Goal: Task Accomplishment & Management: Manage account settings

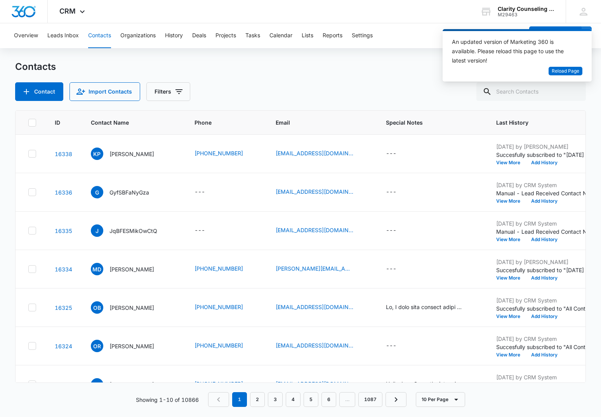
scroll to position [0, 195]
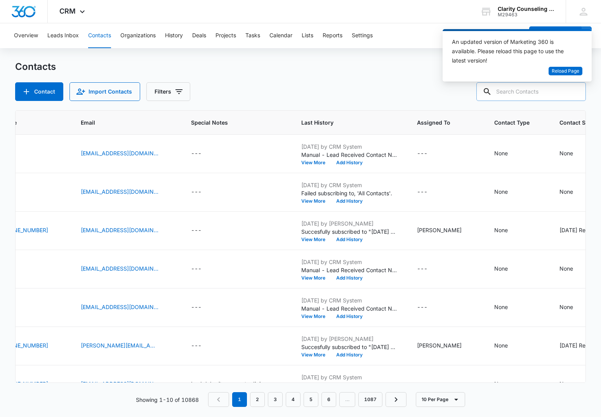
click at [521, 95] on input "text" at bounding box center [532, 91] width 110 height 19
drag, startPoint x: 521, startPoint y: 95, endPoint x: 509, endPoint y: 95, distance: 11.3
click at [521, 95] on input "text" at bounding box center [532, 91] width 110 height 19
paste input "[EMAIL_ADDRESS][DOMAIN_NAME]"
type input "[EMAIL_ADDRESS][DOMAIN_NAME]"
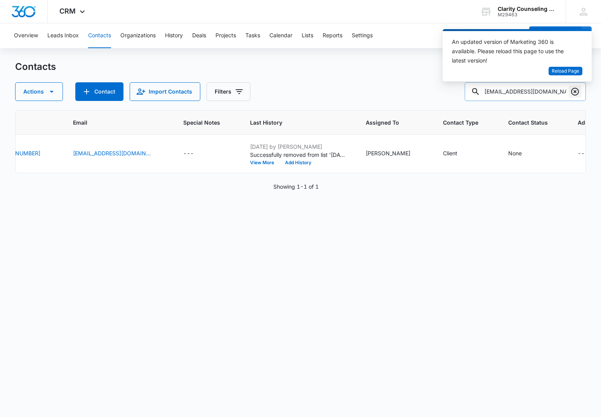
click at [573, 92] on icon "Clear" at bounding box center [575, 91] width 9 height 9
click at [573, 92] on div at bounding box center [575, 91] width 12 height 19
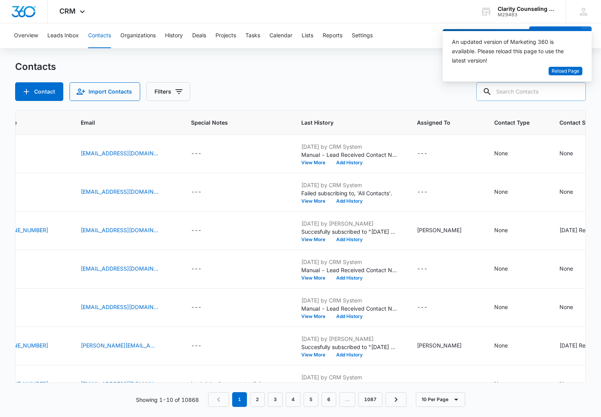
paste input "[EMAIL_ADDRESS][DOMAIN_NAME]"
type input "[EMAIL_ADDRESS][DOMAIN_NAME]"
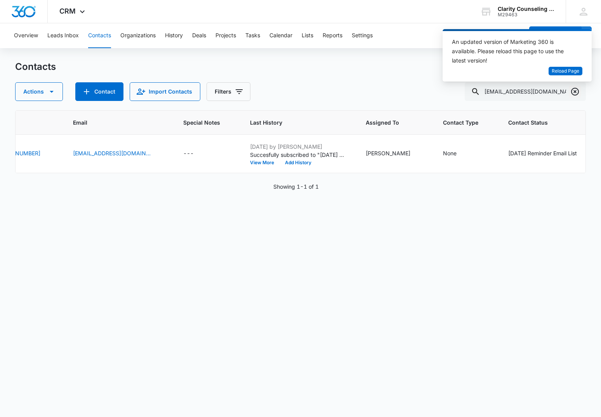
click at [572, 91] on icon "Clear" at bounding box center [575, 92] width 8 height 8
click at [572, 91] on div at bounding box center [575, 91] width 12 height 19
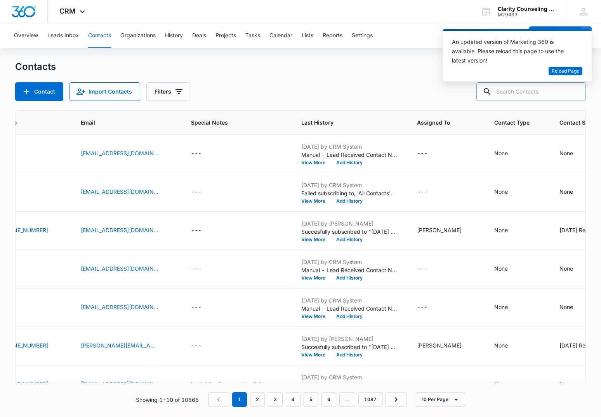
paste input "[EMAIL_ADDRESS][DOMAIN_NAME]"
type input "[EMAIL_ADDRESS][DOMAIN_NAME]"
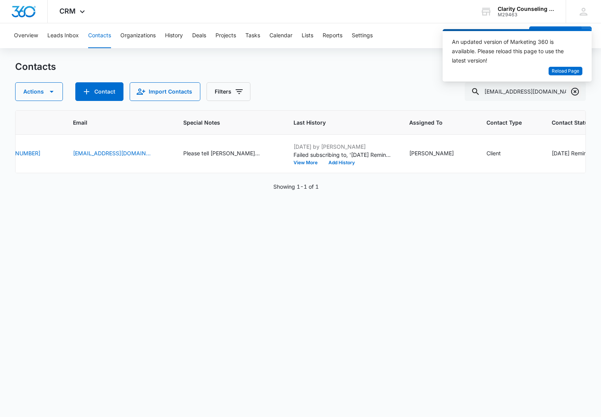
click at [574, 92] on icon "Clear" at bounding box center [575, 91] width 9 height 9
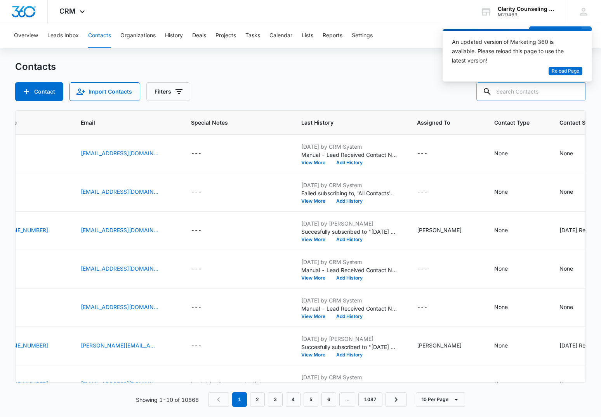
drag, startPoint x: 574, startPoint y: 92, endPoint x: 519, endPoint y: 91, distance: 54.4
click at [571, 92] on div at bounding box center [575, 91] width 12 height 19
paste input "[EMAIL_ADDRESS][DOMAIN_NAME]"
type input "[EMAIL_ADDRESS][DOMAIN_NAME]"
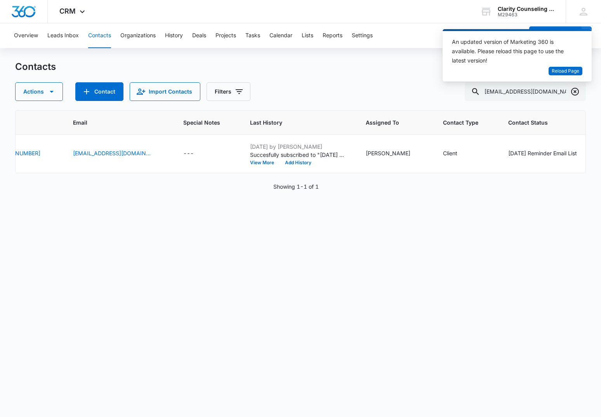
click at [578, 92] on icon "Clear" at bounding box center [575, 91] width 9 height 9
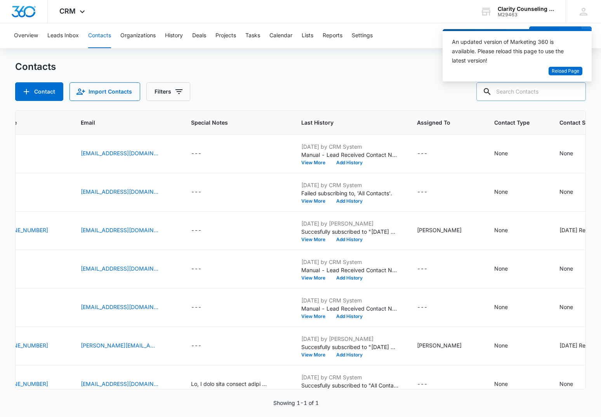
drag, startPoint x: 578, startPoint y: 92, endPoint x: 554, endPoint y: 93, distance: 23.3
click at [578, 92] on div at bounding box center [575, 91] width 12 height 19
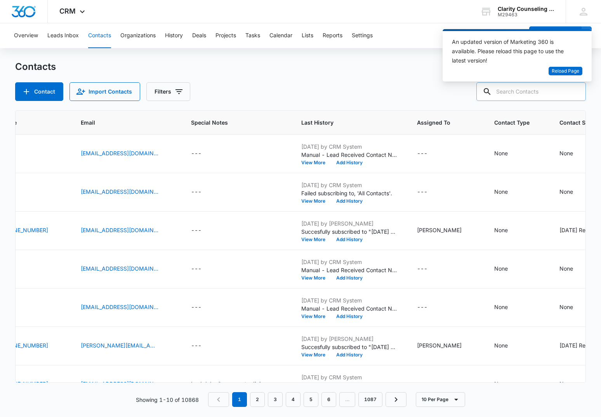
paste input "[EMAIL_ADDRESS][DOMAIN_NAME]"
type input "[EMAIL_ADDRESS][DOMAIN_NAME]"
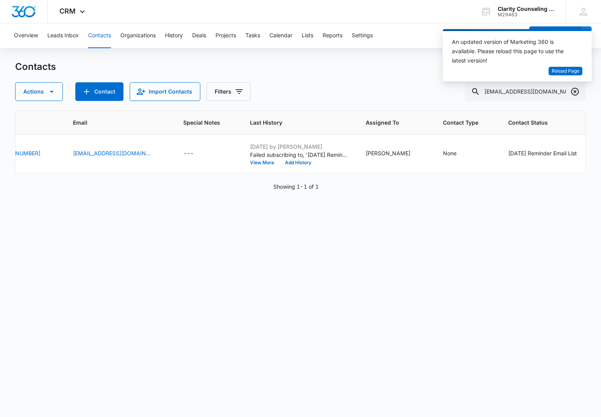
click at [580, 92] on icon "Clear" at bounding box center [575, 91] width 9 height 9
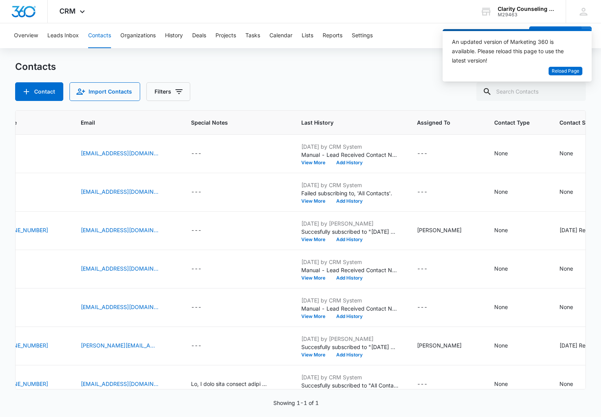
click at [580, 92] on div at bounding box center [575, 91] width 12 height 19
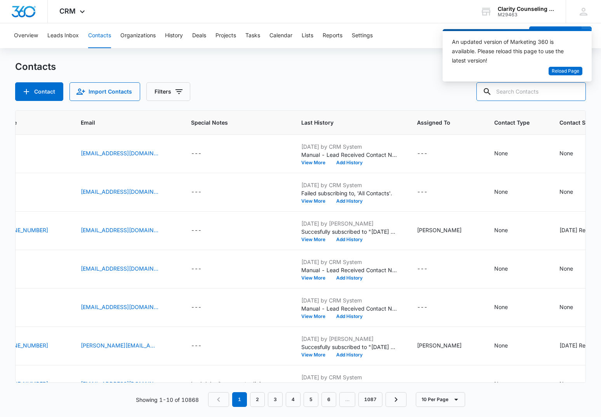
paste input "[PERSON_NAME][EMAIL_ADDRESS][DOMAIN_NAME]"
type input "[PERSON_NAME][EMAIL_ADDRESS][DOMAIN_NAME]"
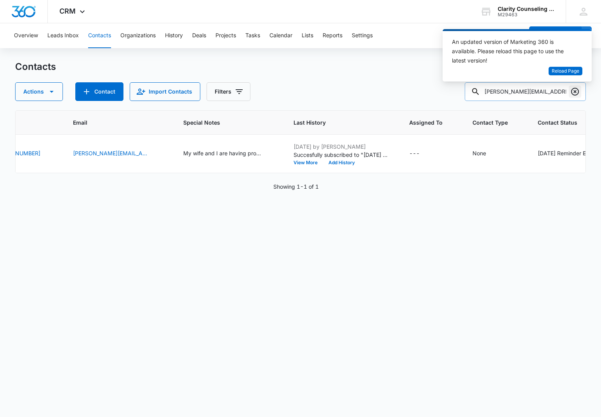
click at [578, 93] on icon "Clear" at bounding box center [575, 91] width 9 height 9
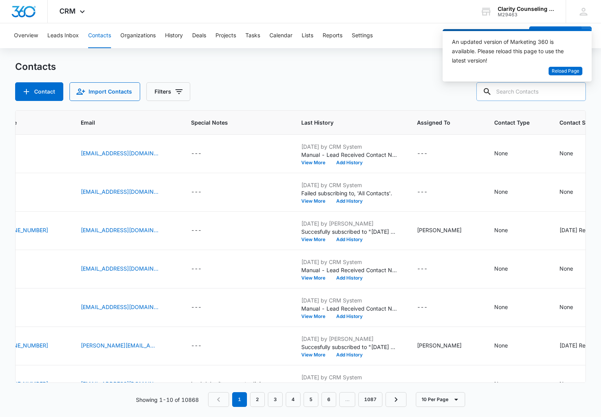
paste input "[EMAIL_ADDRESS][DOMAIN_NAME]"
type input "[EMAIL_ADDRESS][DOMAIN_NAME]"
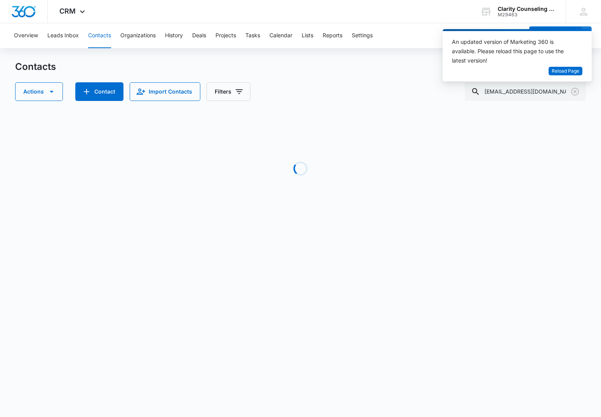
scroll to position [0, 32]
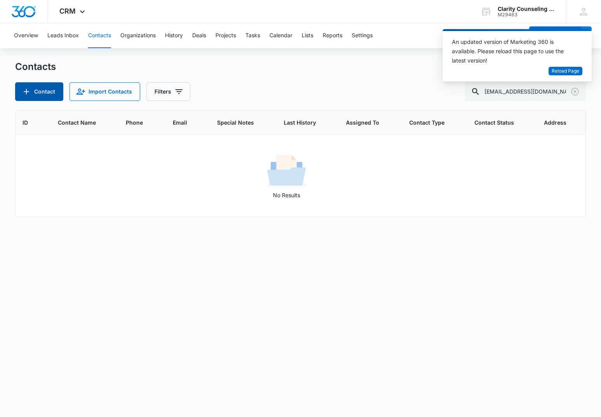
click at [56, 92] on button "Contact" at bounding box center [39, 91] width 48 height 19
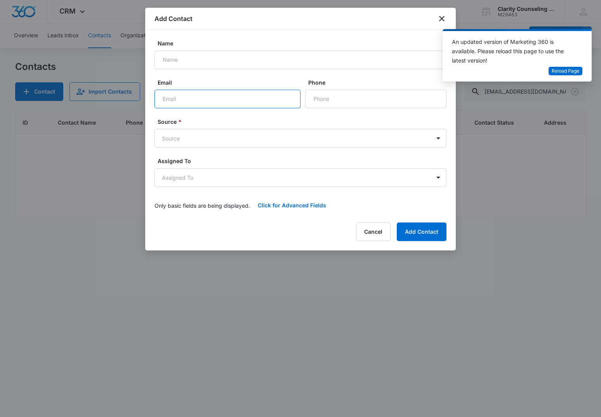
paste input "[EMAIL_ADDRESS][DOMAIN_NAME]"
type input "[EMAIL_ADDRESS][DOMAIN_NAME]"
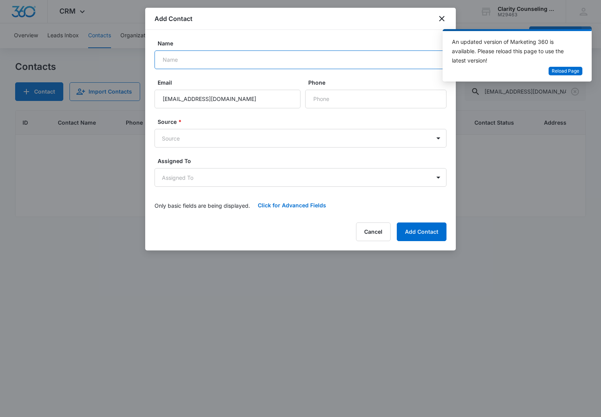
paste input "[PERSON_NAME]"
type input "[PERSON_NAME]"
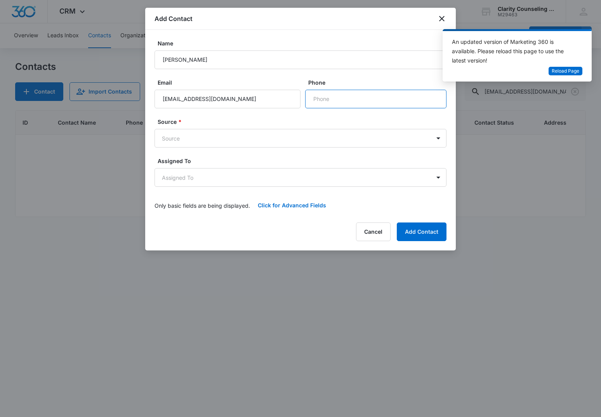
paste input "[PHONE_NUMBER]"
type input "[PHONE_NUMBER]"
click at [273, 143] on body "CRM Apps Reputation Websites Forms CRM Email Social Content Ads Intelligence Fi…" at bounding box center [300, 208] width 601 height 417
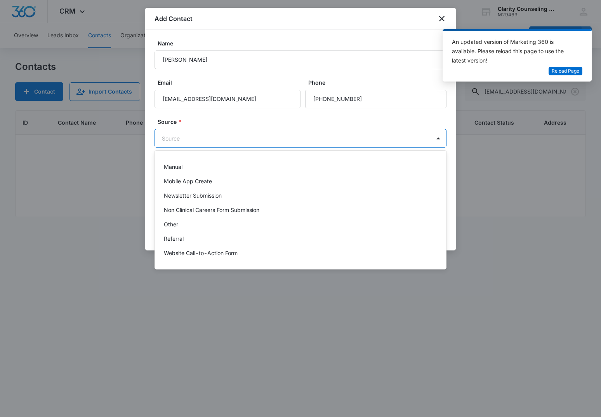
scroll to position [98, 0]
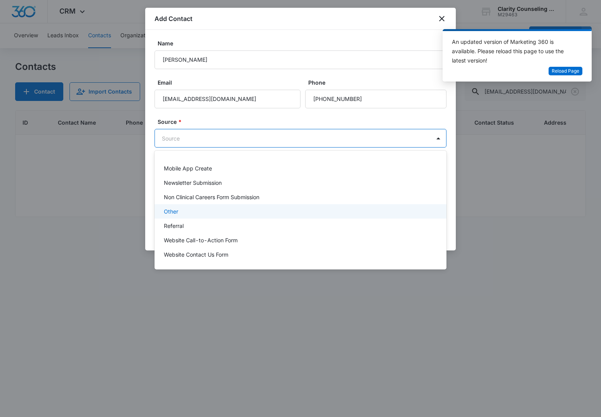
click at [191, 212] on div "Other" at bounding box center [300, 211] width 272 height 8
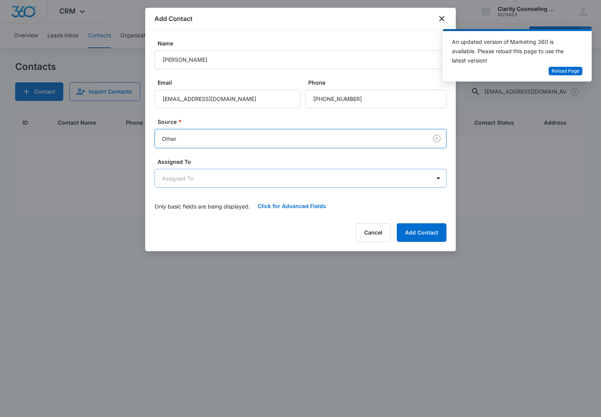
click at [189, 176] on body "CRM Apps Reputation Websites Forms CRM Email Social Content Ads Intelligence Fi…" at bounding box center [300, 208] width 601 height 417
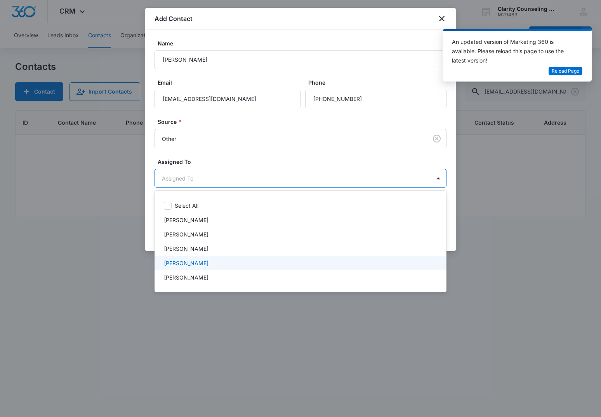
click at [201, 263] on p "[PERSON_NAME]" at bounding box center [186, 263] width 45 height 8
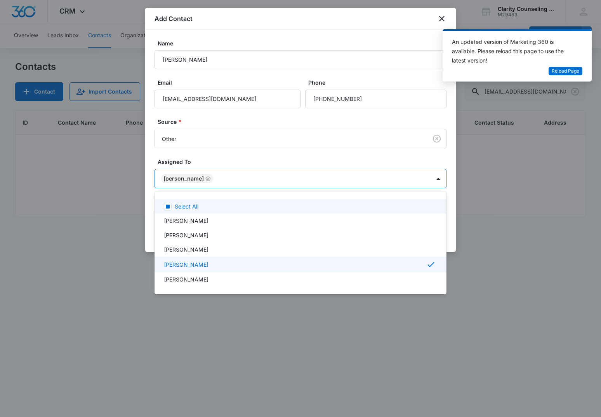
click at [233, 157] on div at bounding box center [300, 208] width 601 height 417
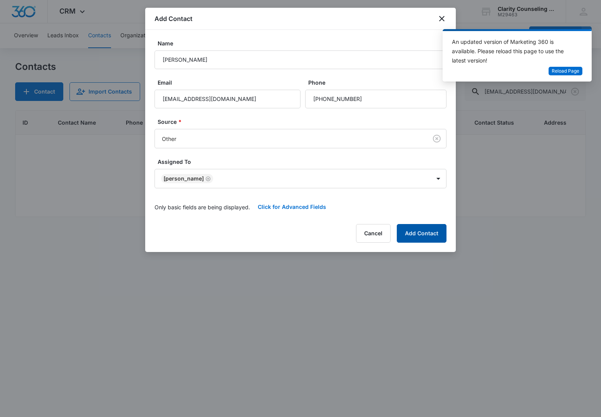
click at [427, 229] on button "Add Contact" at bounding box center [422, 233] width 50 height 19
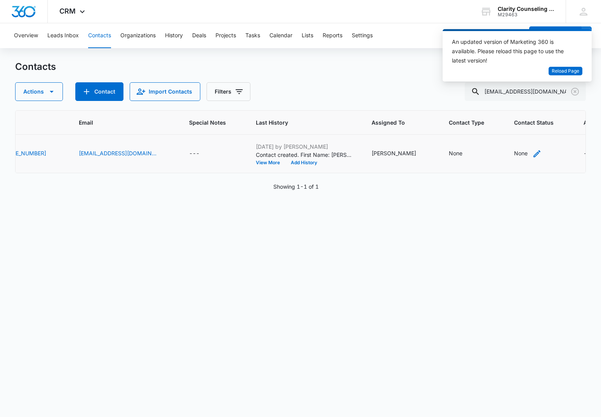
scroll to position [0, 189]
click at [515, 155] on div "None" at bounding box center [522, 153] width 14 height 8
click at [491, 106] on div "Contact Status" at bounding box center [476, 104] width 38 height 8
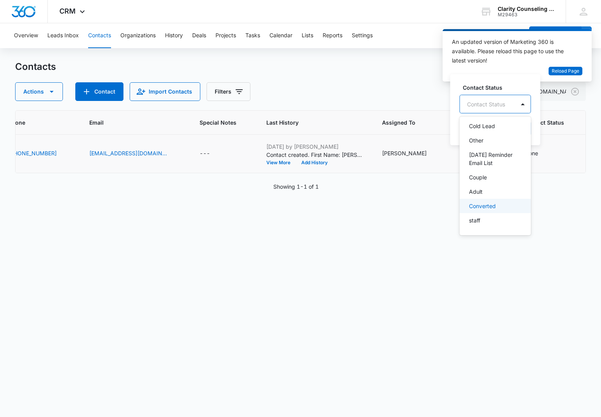
scroll to position [120, 0]
click at [485, 155] on p "[DATE] Reminder Email List" at bounding box center [494, 159] width 51 height 16
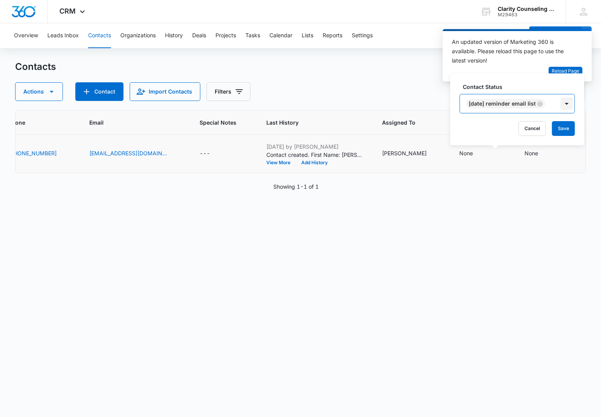
click at [568, 102] on div at bounding box center [567, 104] width 12 height 12
click at [568, 125] on button "Save" at bounding box center [563, 128] width 23 height 15
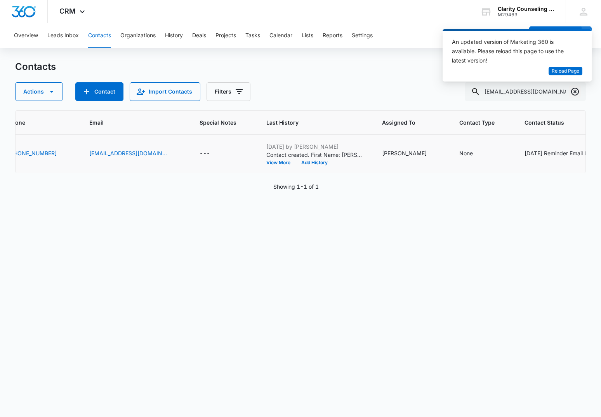
click at [575, 89] on icon "Clear" at bounding box center [575, 91] width 9 height 9
click at [575, 89] on div at bounding box center [575, 91] width 12 height 19
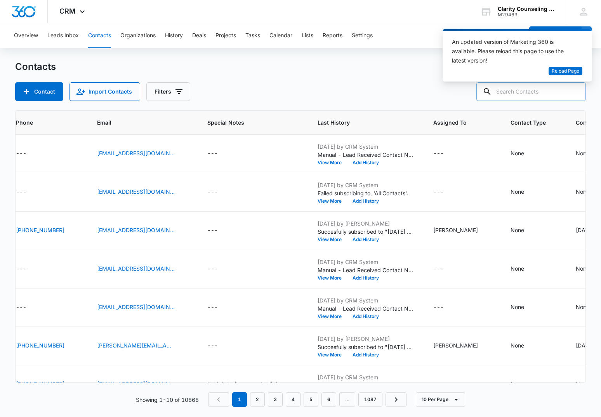
paste input "[EMAIL_ADDRESS][DOMAIN_NAME]"
type input "[EMAIL_ADDRESS][DOMAIN_NAME]"
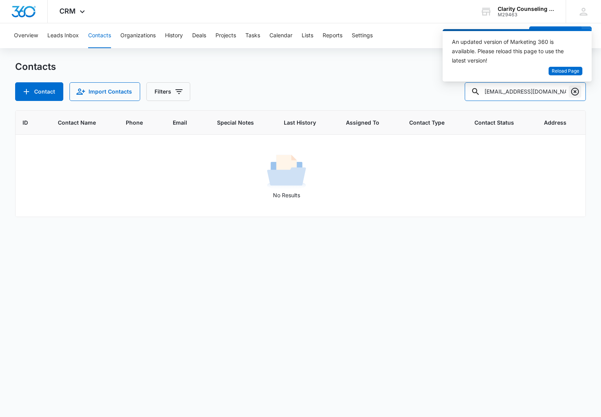
scroll to position [0, 0]
click at [576, 89] on icon "Clear" at bounding box center [575, 91] width 9 height 9
click at [576, 89] on div at bounding box center [575, 91] width 12 height 19
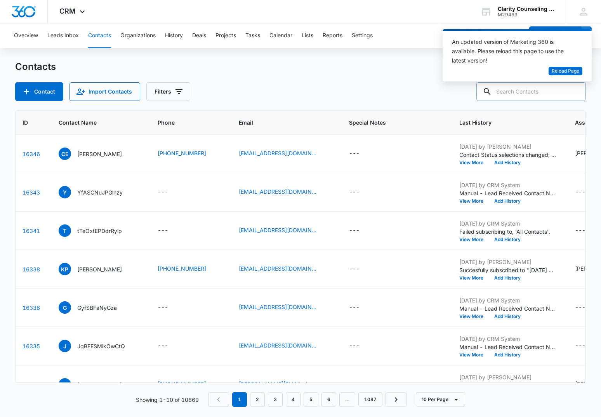
paste input "[EMAIL_ADDRESS][DOMAIN_NAME]"
type input "[EMAIL_ADDRESS][DOMAIN_NAME]"
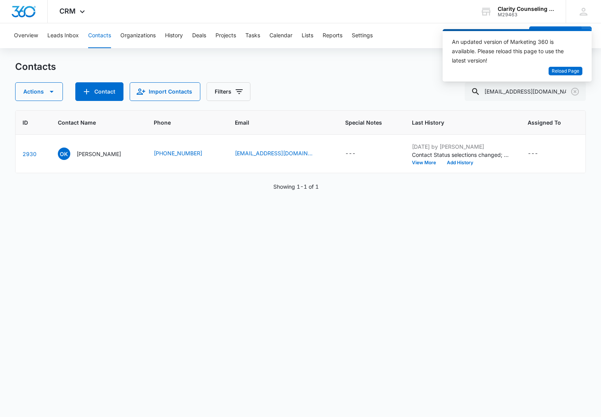
click at [578, 87] on div "An updated version of Marketing 360 is available. Please reload this page to us…" at bounding box center [517, 58] width 149 height 59
click at [574, 93] on icon "Clear" at bounding box center [575, 91] width 9 height 9
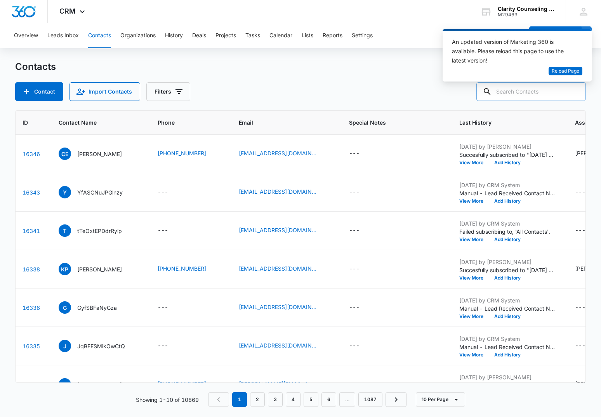
paste input "[EMAIL_ADDRESS][DOMAIN_NAME]"
type input "[EMAIL_ADDRESS][DOMAIN_NAME]"
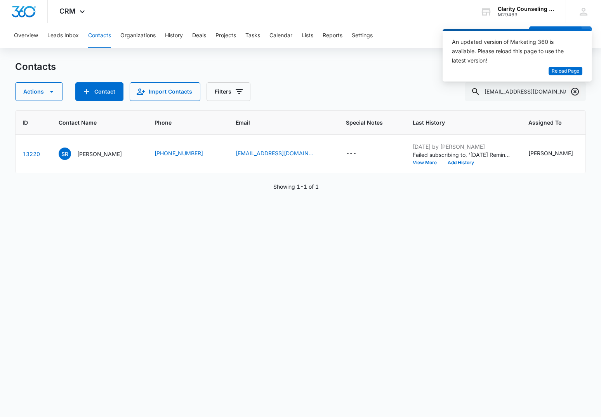
click at [573, 89] on icon "Clear" at bounding box center [575, 91] width 9 height 9
drag, startPoint x: 573, startPoint y: 89, endPoint x: 559, endPoint y: 89, distance: 14.0
click at [573, 89] on div at bounding box center [575, 91] width 12 height 19
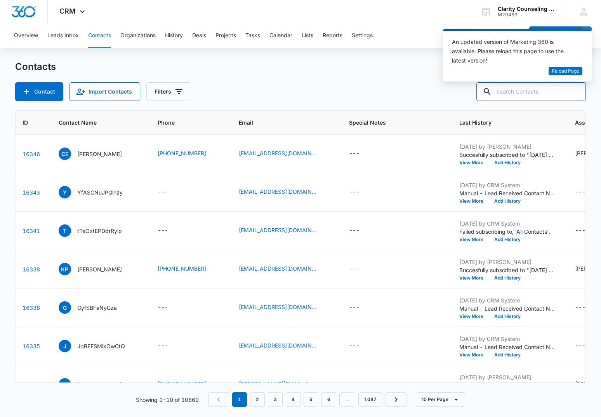
paste input "[EMAIL_ADDRESS][DOMAIN_NAME]"
type input "[EMAIL_ADDRESS][DOMAIN_NAME]"
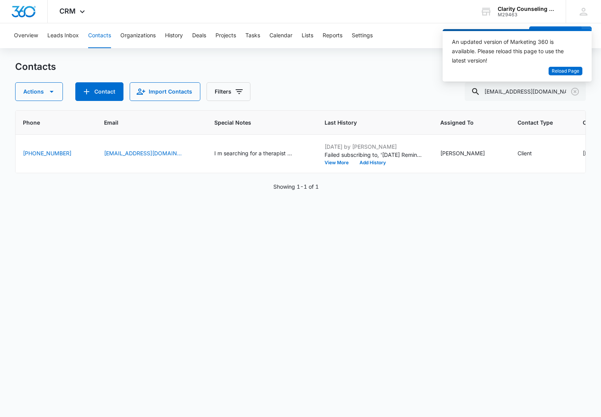
scroll to position [0, 164]
click at [578, 89] on icon "Clear" at bounding box center [575, 92] width 8 height 8
click at [578, 89] on div at bounding box center [575, 91] width 12 height 19
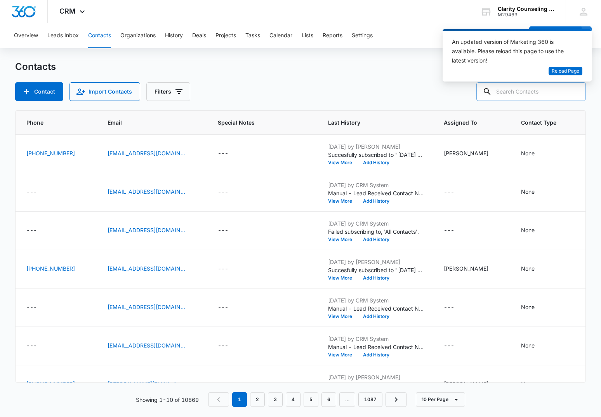
paste input "[EMAIL_ADDRESS][DOMAIN_NAME]"
type input "[EMAIL_ADDRESS][DOMAIN_NAME]"
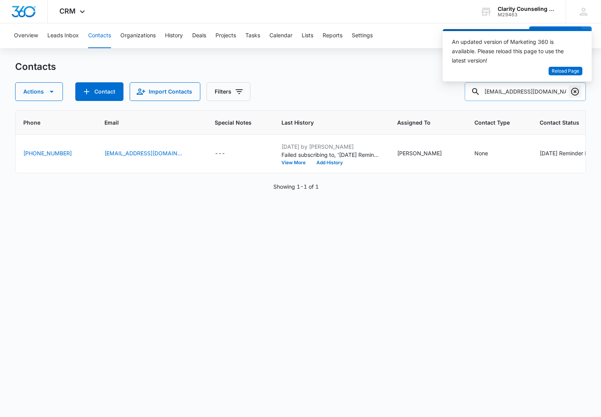
click at [576, 90] on icon "Clear" at bounding box center [575, 91] width 9 height 9
click at [576, 90] on div at bounding box center [575, 91] width 12 height 19
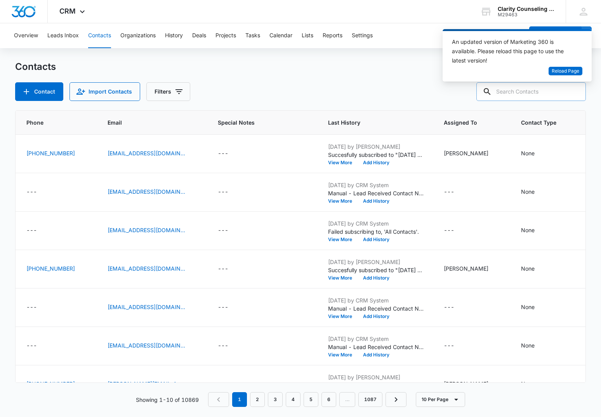
paste input "[EMAIL_ADDRESS][DOMAIN_NAME]"
type input "[EMAIL_ADDRESS][DOMAIN_NAME]"
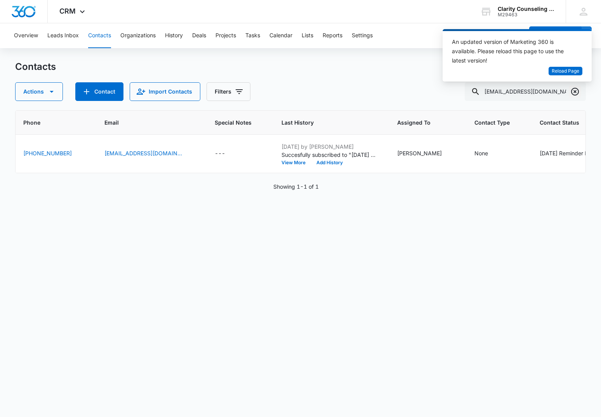
click at [573, 92] on icon "Clear" at bounding box center [575, 91] width 9 height 9
click at [573, 92] on div at bounding box center [575, 91] width 12 height 19
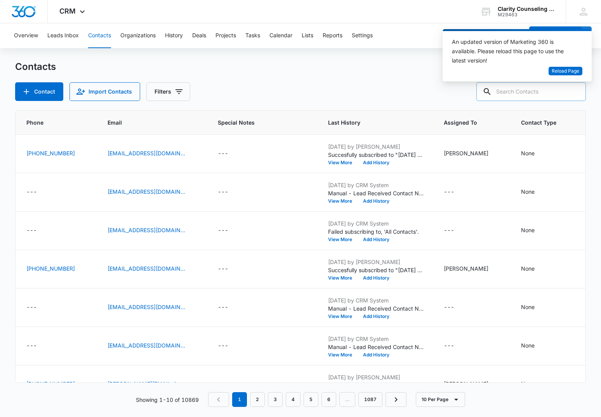
paste input "[EMAIL_ADDRESS][DOMAIN_NAME]"
type input "[EMAIL_ADDRESS][DOMAIN_NAME]"
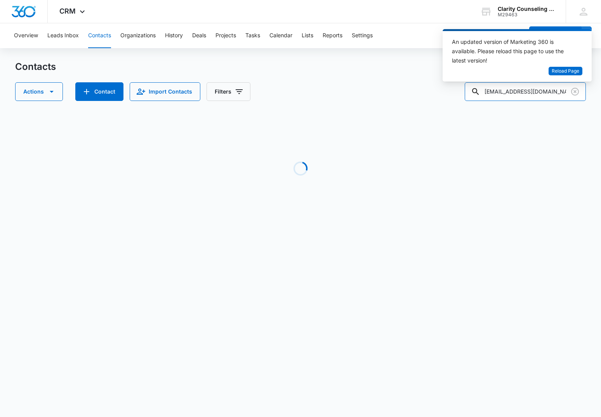
scroll to position [0, 32]
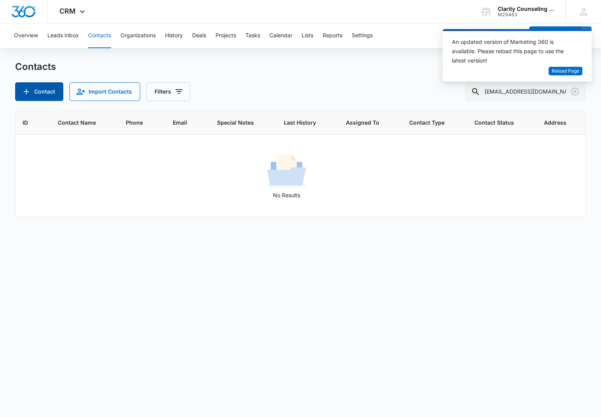
click at [35, 89] on button "Contact" at bounding box center [39, 91] width 48 height 19
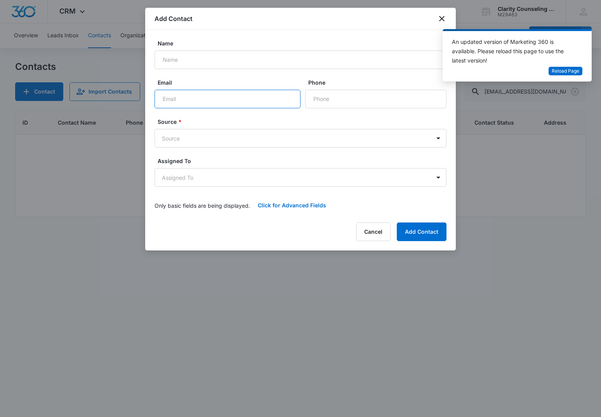
paste input "[EMAIL_ADDRESS][DOMAIN_NAME]"
type input "[EMAIL_ADDRESS][DOMAIN_NAME]"
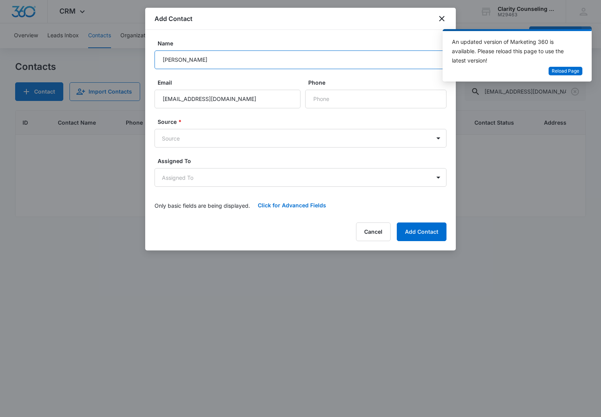
scroll to position [0, 0]
type input "[PERSON_NAME]"
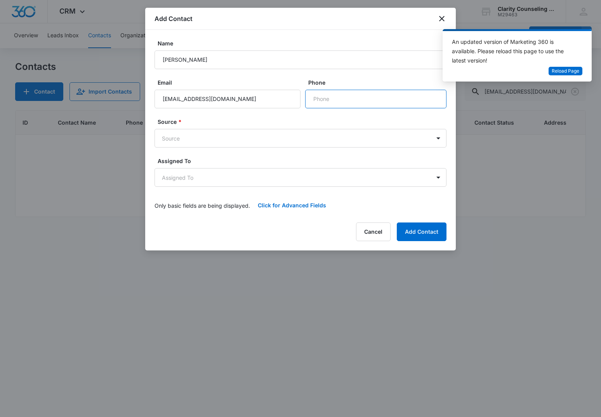
paste input "[PHONE_NUMBER]"
type input "[PHONE_NUMBER]"
click at [295, 138] on body "CRM Apps Reputation Websites Forms CRM Email Social Content Ads Intelligence Fi…" at bounding box center [300, 208] width 601 height 417
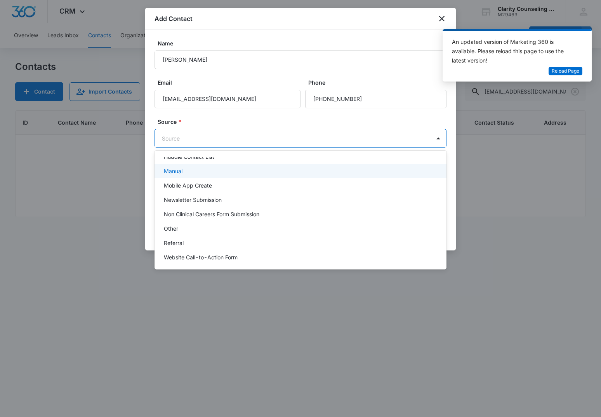
scroll to position [98, 0]
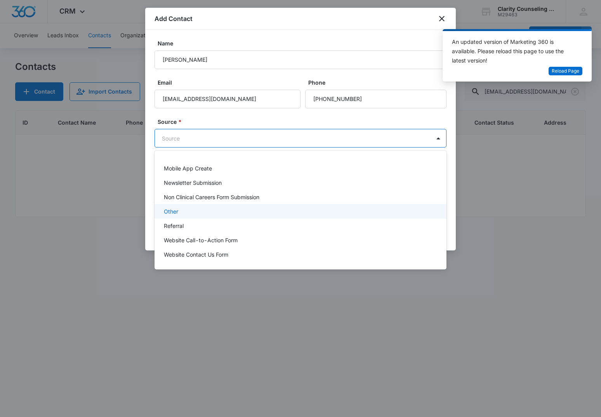
click at [186, 213] on div "Other" at bounding box center [300, 211] width 272 height 8
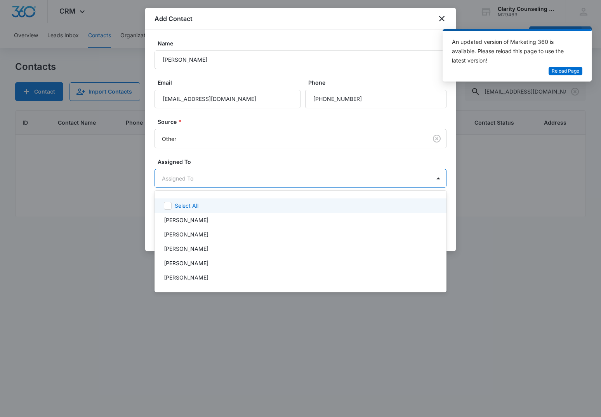
click at [195, 174] on body "CRM Apps Reputation Websites Forms CRM Email Social Content Ads Intelligence Fi…" at bounding box center [300, 208] width 601 height 417
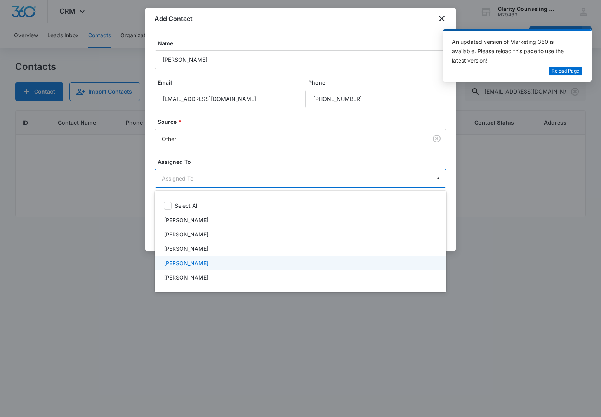
drag, startPoint x: 188, startPoint y: 262, endPoint x: 207, endPoint y: 202, distance: 62.7
click at [188, 262] on p "[PERSON_NAME]" at bounding box center [186, 263] width 45 height 8
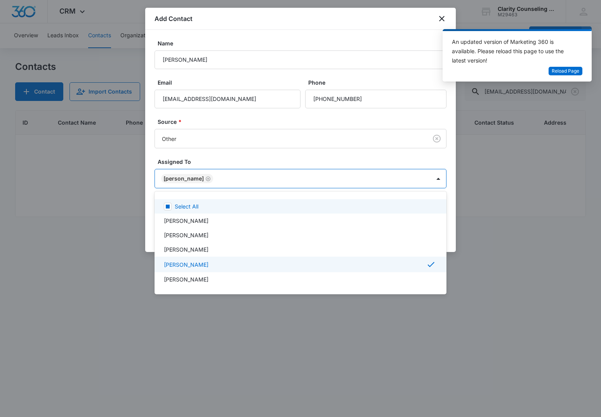
click at [232, 150] on div at bounding box center [300, 208] width 601 height 417
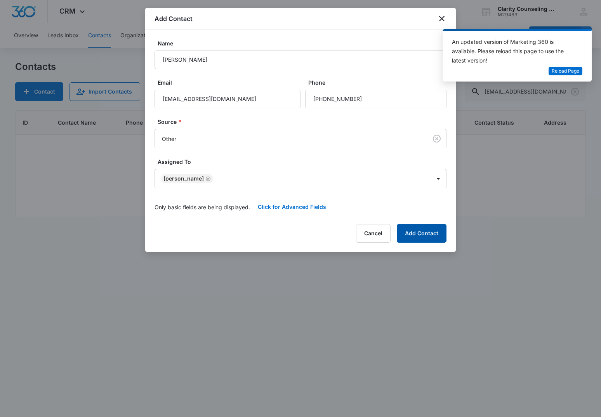
click at [444, 230] on button "Add Contact" at bounding box center [422, 233] width 50 height 19
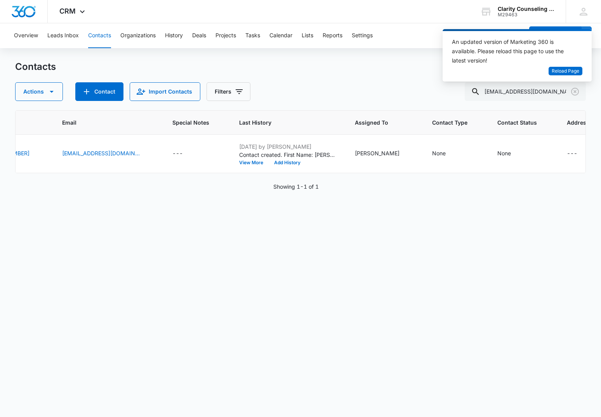
scroll to position [0, 206]
click at [498, 154] on div "None" at bounding box center [505, 153] width 14 height 8
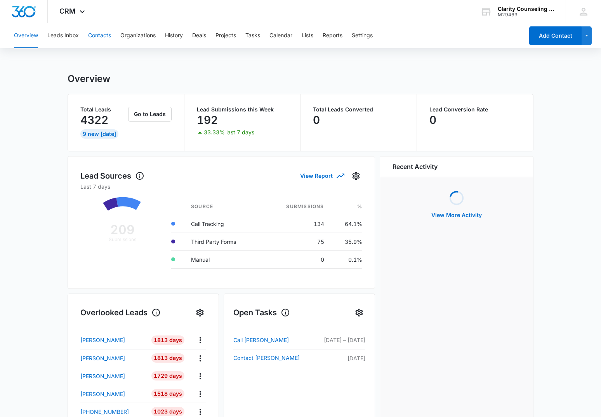
click at [111, 37] on button "Contacts" at bounding box center [99, 35] width 23 height 25
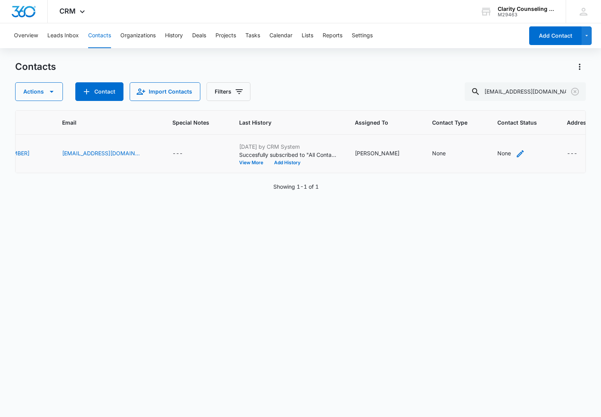
click at [498, 155] on div "None" at bounding box center [505, 153] width 14 height 8
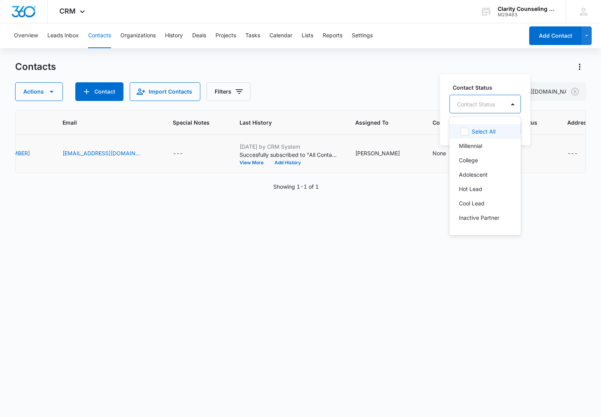
click at [476, 99] on div at bounding box center [476, 104] width 38 height 10
click at [486, 160] on p "[DATE] Reminder Email List" at bounding box center [484, 159] width 51 height 16
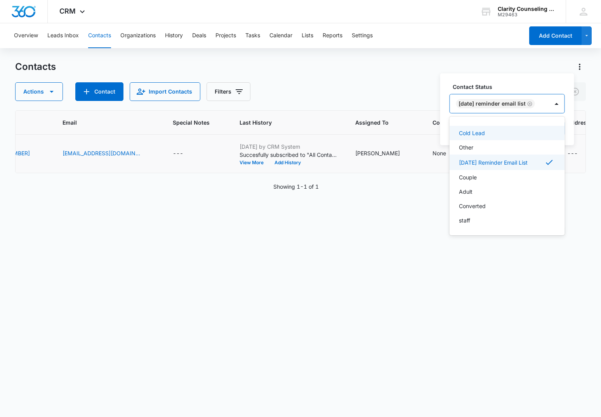
scroll to position [113, 0]
drag, startPoint x: 556, startPoint y: 99, endPoint x: 560, endPoint y: 119, distance: 20.1
click at [556, 100] on div at bounding box center [557, 104] width 12 height 12
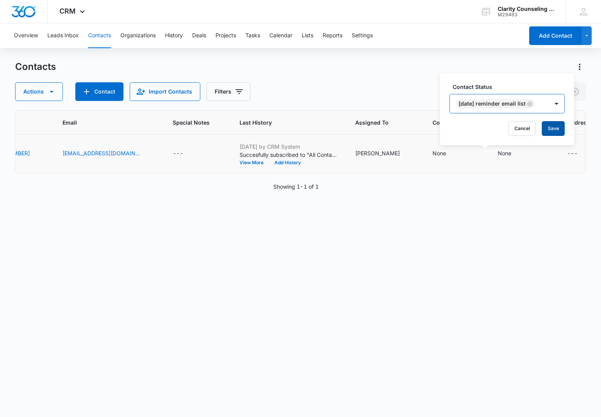
click at [559, 127] on button "Save" at bounding box center [553, 128] width 23 height 15
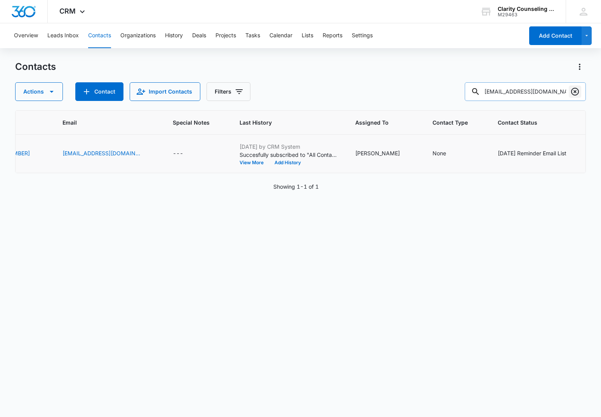
click at [577, 92] on icon "Clear" at bounding box center [575, 91] width 9 height 9
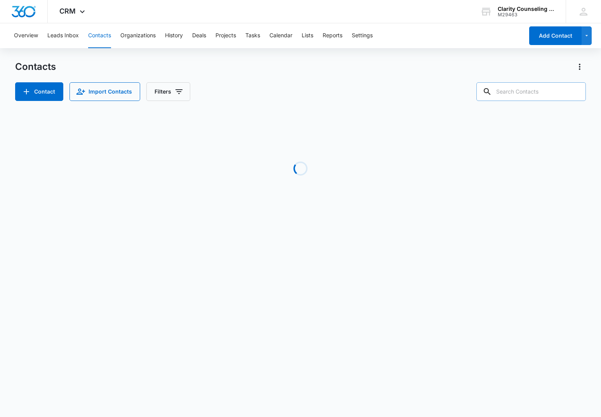
drag, startPoint x: 577, startPoint y: 92, endPoint x: 559, endPoint y: 91, distance: 17.9
click at [577, 92] on div at bounding box center [575, 91] width 12 height 19
paste input "beccatraum2014@gmail.com"
type input "beccatraum2014@gmail.com"
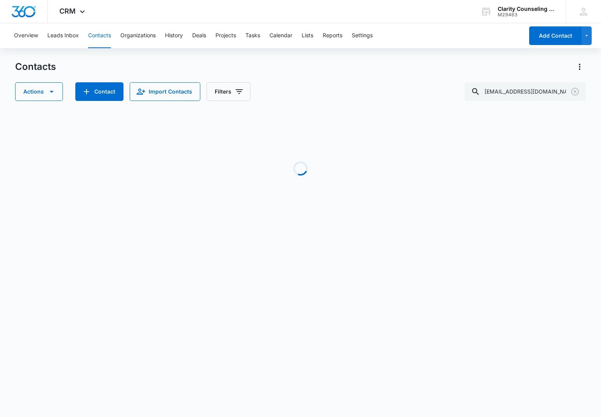
scroll to position [0, 32]
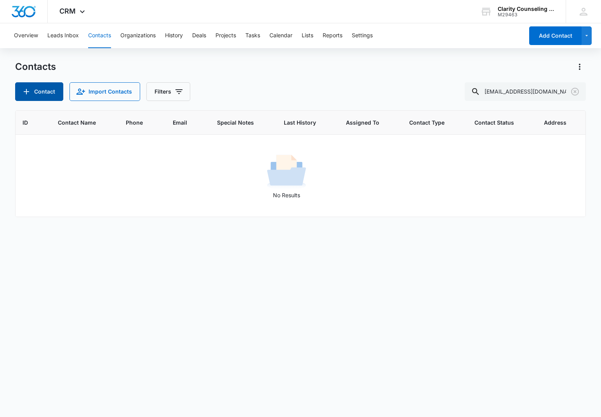
click at [22, 90] on icon "Add Contact" at bounding box center [26, 91] width 9 height 9
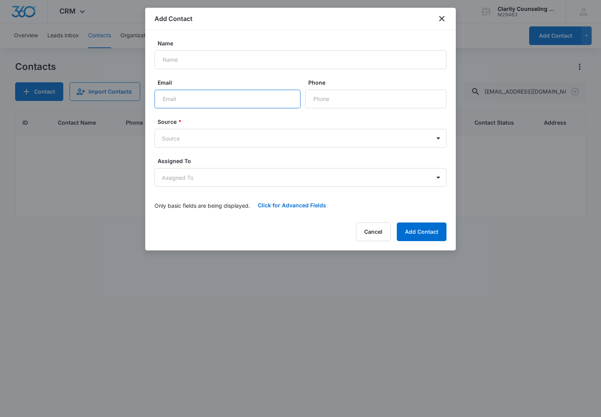
paste input "beccatraum2014@gmail.com"
type input "beccatraum2014@gmail.com"
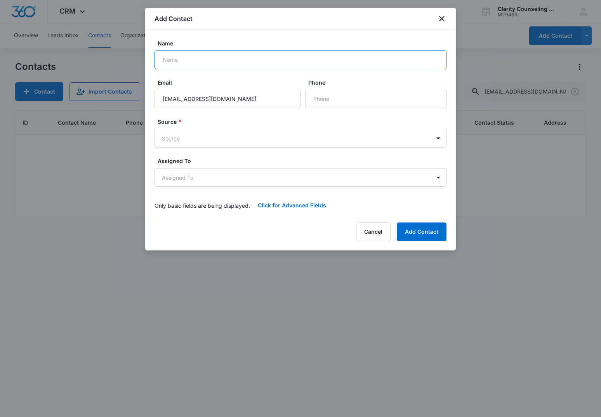
paste input "Becca Williams"
type input "Becca Williams"
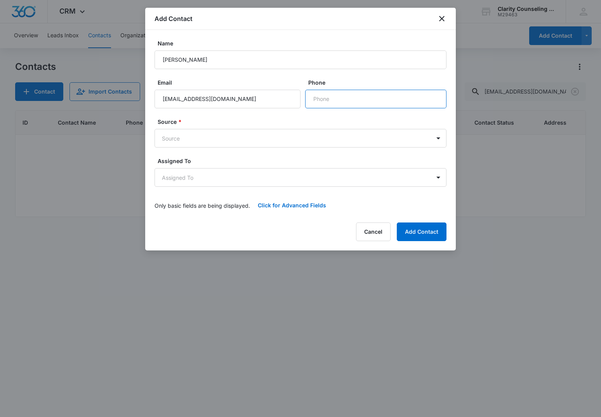
paste input "(910) 391-7525"
type input "(910) 391-7525"
click at [251, 141] on body "CRM Apps Reputation Websites Forms CRM Email Social Content Ads Intelligence Fi…" at bounding box center [300, 208] width 601 height 417
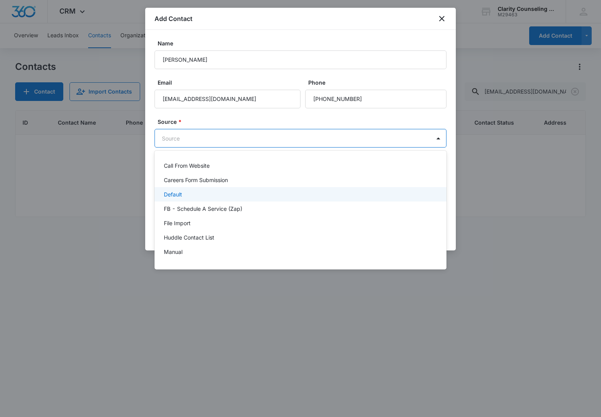
scroll to position [98, 0]
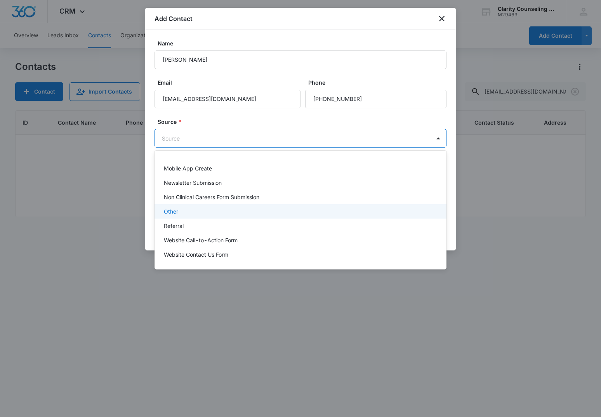
click at [179, 211] on div "Other" at bounding box center [300, 211] width 272 height 8
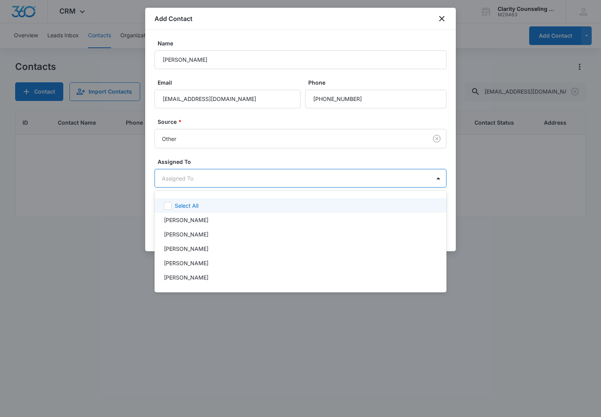
drag, startPoint x: 186, startPoint y: 173, endPoint x: 187, endPoint y: 177, distance: 4.1
click at [186, 173] on body "CRM Apps Reputation Websites Forms CRM Email Social Content Ads Intelligence Fi…" at bounding box center [300, 208] width 601 height 417
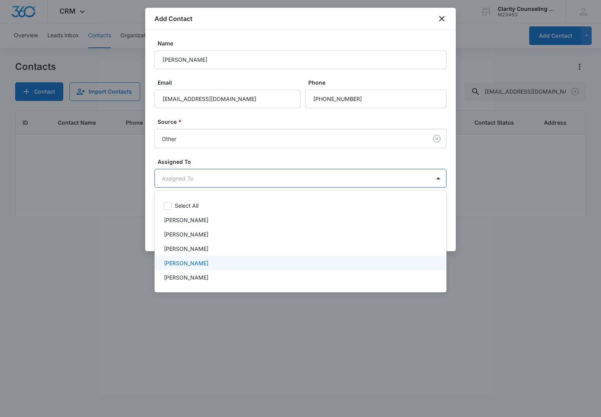
drag, startPoint x: 190, startPoint y: 258, endPoint x: 190, endPoint y: 249, distance: 9.3
click at [190, 258] on div "[PERSON_NAME]" at bounding box center [301, 263] width 292 height 14
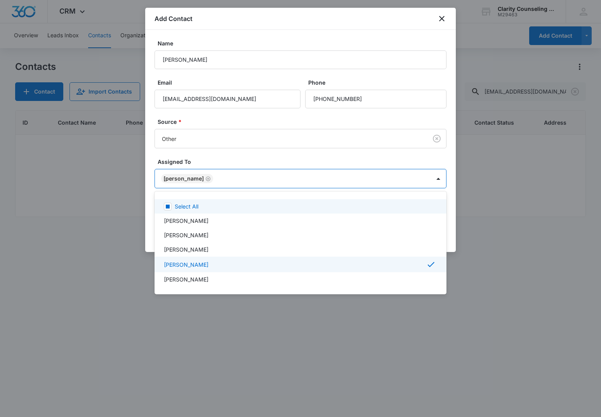
drag, startPoint x: 209, startPoint y: 120, endPoint x: 242, endPoint y: 125, distance: 33.7
click at [213, 120] on div at bounding box center [300, 208] width 601 height 417
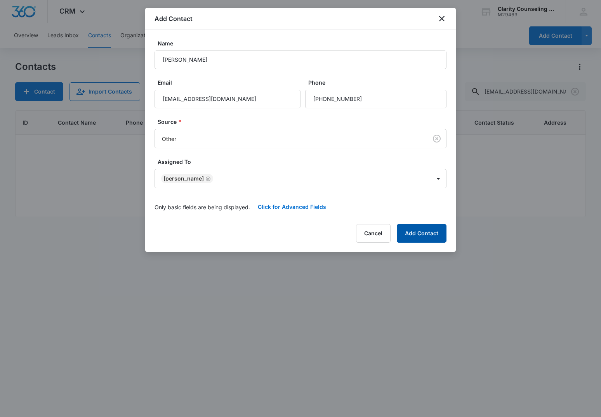
click at [419, 242] on button "Add Contact" at bounding box center [422, 233] width 50 height 19
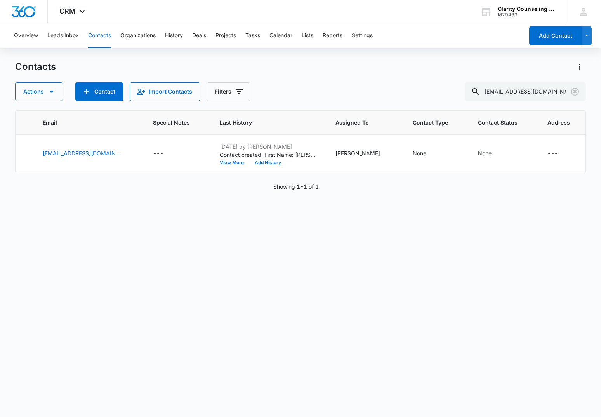
scroll to position [0, 225]
click at [481, 155] on div "None" at bounding box center [486, 153] width 14 height 8
click at [483, 100] on div at bounding box center [476, 104] width 38 height 10
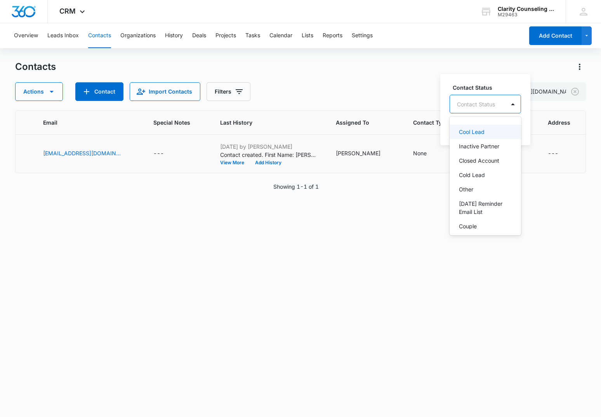
scroll to position [88, 0]
click at [489, 186] on p "[DATE] Reminder Email List" at bounding box center [484, 191] width 51 height 16
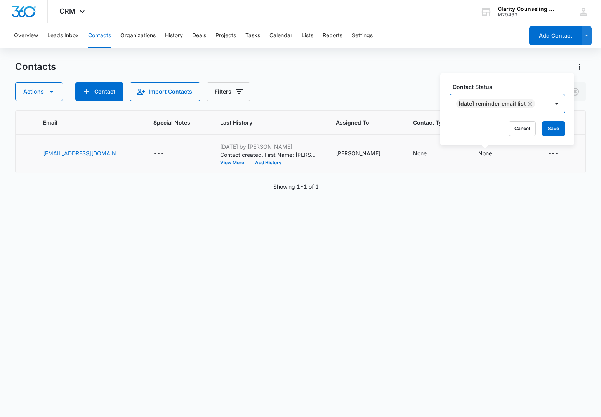
drag, startPoint x: 556, startPoint y: 99, endPoint x: 559, endPoint y: 117, distance: 17.7
click at [556, 99] on div at bounding box center [557, 103] width 16 height 19
drag, startPoint x: 561, startPoint y: 127, endPoint x: 542, endPoint y: 129, distance: 19.1
click at [560, 127] on button "Save" at bounding box center [553, 128] width 23 height 15
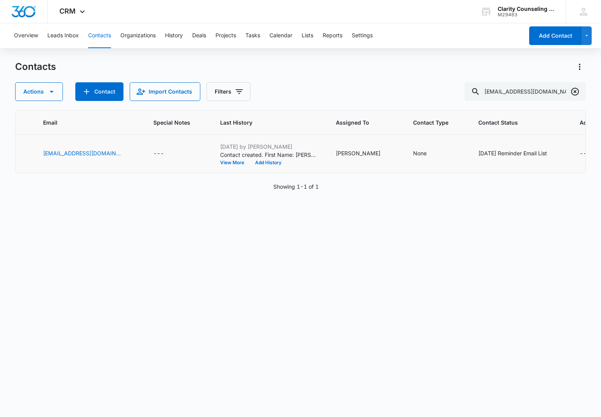
click at [577, 89] on icon "Clear" at bounding box center [575, 92] width 8 height 8
click at [577, 89] on div at bounding box center [575, 91] width 12 height 19
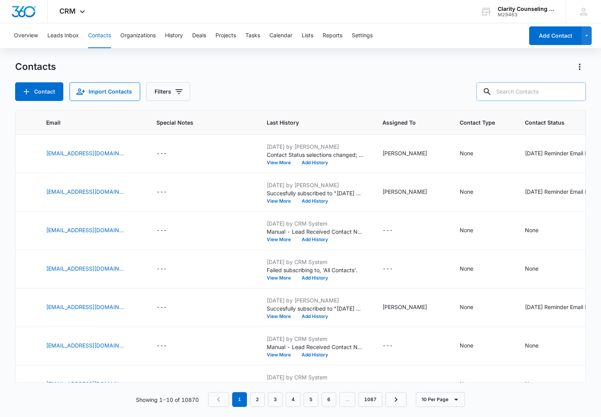
paste input "alivianovello@gmail.com"
type input "alivianovello@gmail.com"
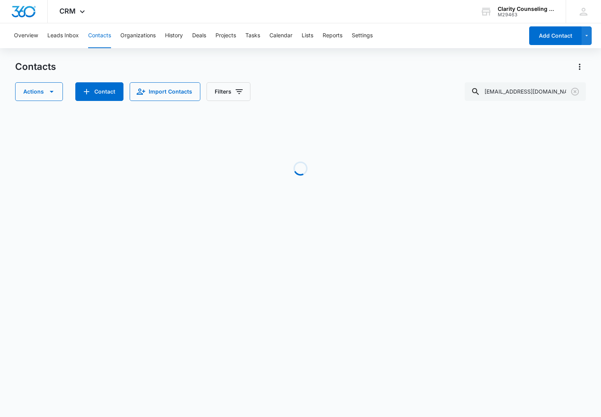
scroll to position [0, 225]
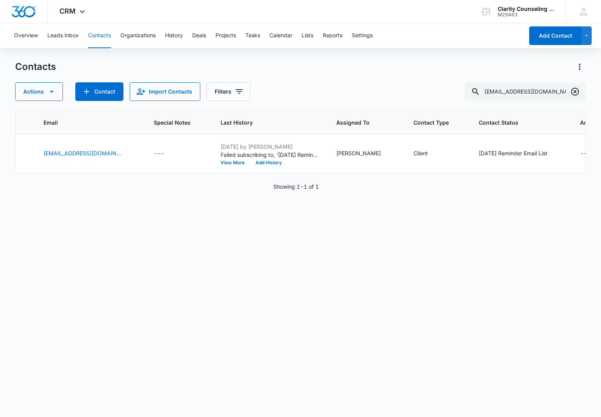
click at [575, 94] on icon "Clear" at bounding box center [575, 91] width 9 height 9
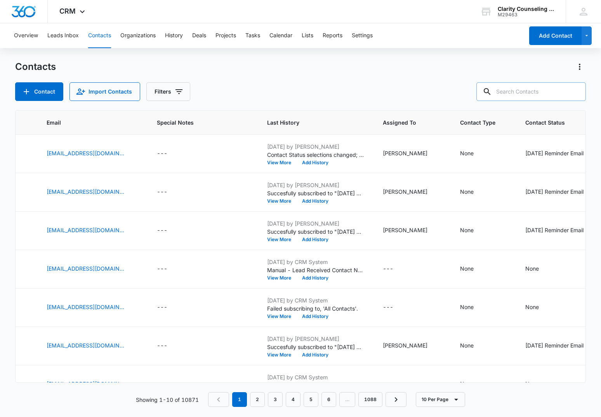
paste input "srd1103@gmail.com"
type input "srd1103@gmail.com"
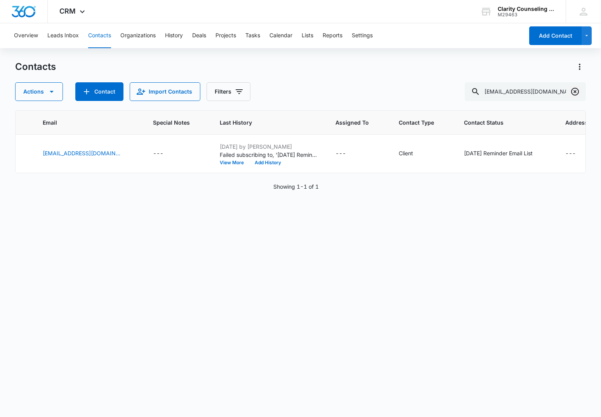
click at [576, 89] on icon "Clear" at bounding box center [575, 91] width 9 height 9
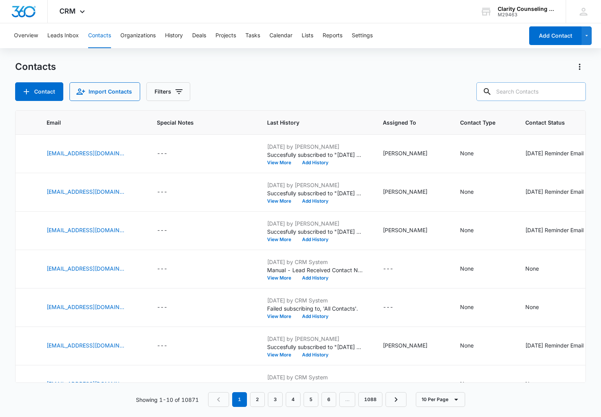
paste input "no3lle94@gmail.com"
type input "no3lle94@gmail.com"
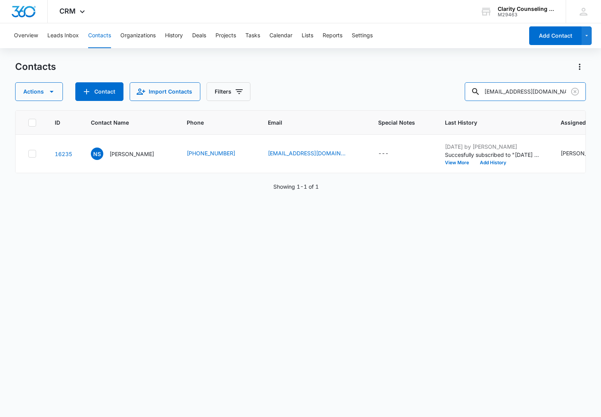
scroll to position [0, 0]
click at [572, 91] on icon "Clear" at bounding box center [575, 92] width 8 height 8
click at [572, 91] on div at bounding box center [575, 91] width 12 height 19
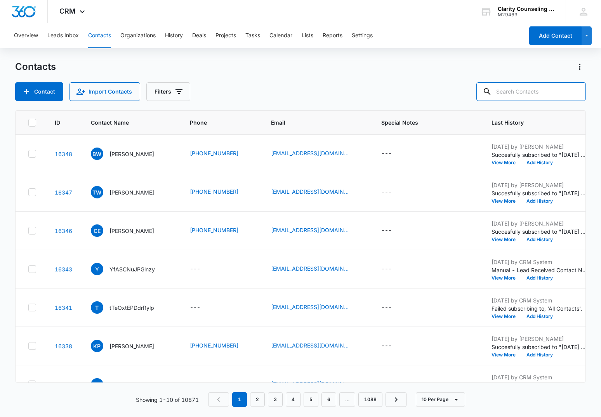
scroll to position [0, 0]
paste input "emnorris01@gmail.com"
type input "emnorris01@gmail.com"
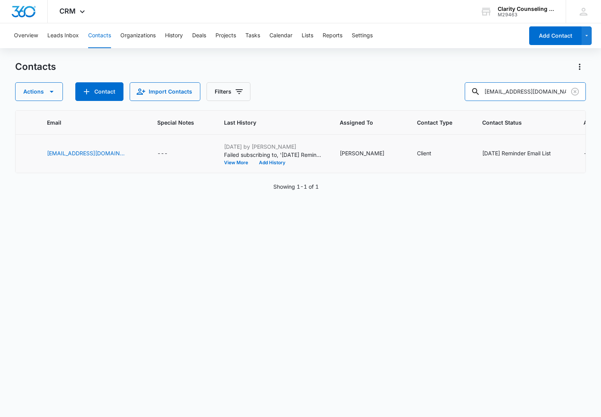
scroll to position [0, 221]
click at [573, 91] on icon "Clear" at bounding box center [575, 91] width 9 height 9
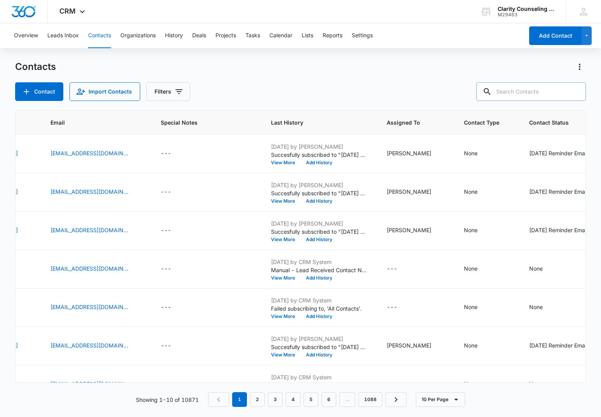
paste input "drkerilynnnd@gmail.com"
type input "drkerilynnnd@gmail.com"
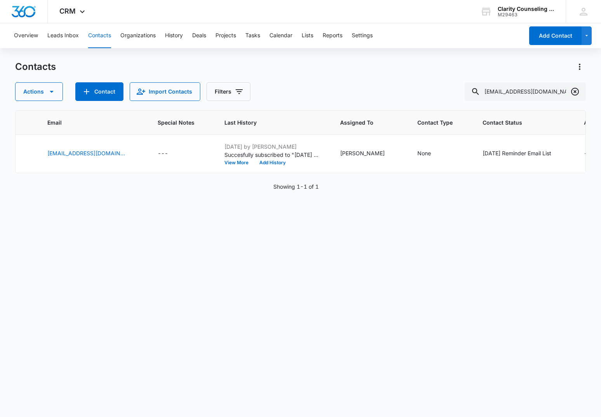
click at [574, 90] on icon "Clear" at bounding box center [575, 91] width 9 height 9
drag, startPoint x: 574, startPoint y: 90, endPoint x: 560, endPoint y: 93, distance: 14.8
click at [574, 90] on div at bounding box center [575, 91] width 12 height 19
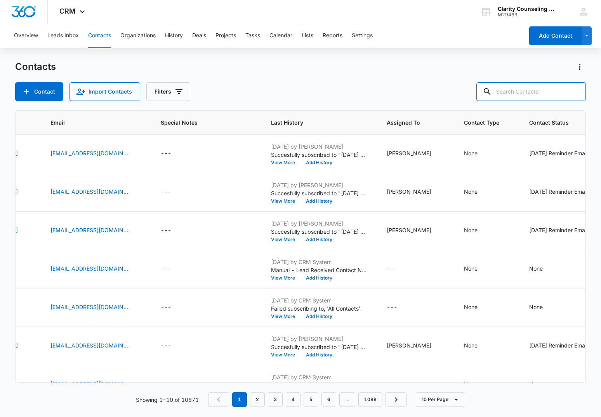
paste input "onlyvalg@gmail.com"
type input "onlyvalg@gmail.com"
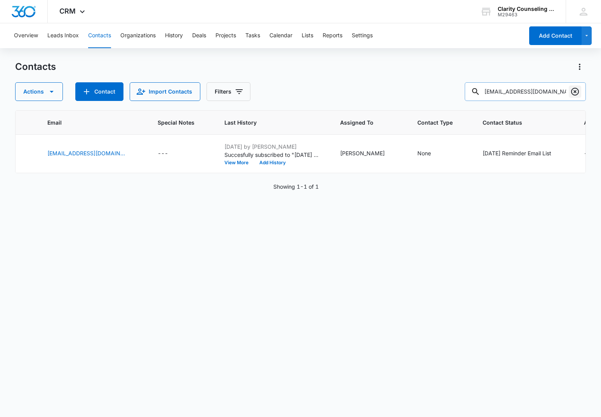
click at [572, 89] on icon "Clear" at bounding box center [575, 91] width 9 height 9
click at [572, 89] on div at bounding box center [575, 91] width 12 height 19
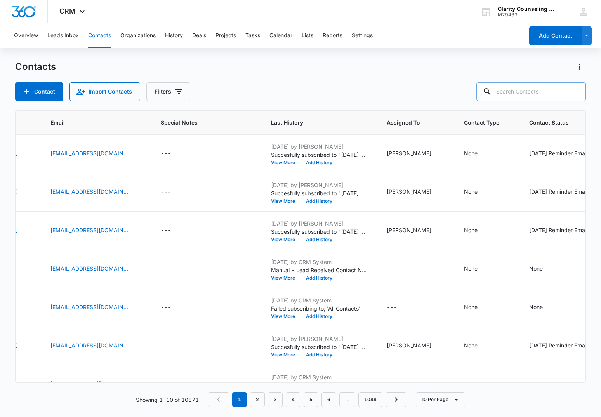
paste input "brycercoe@gmail.com"
type input "brycercoe@gmail.com"
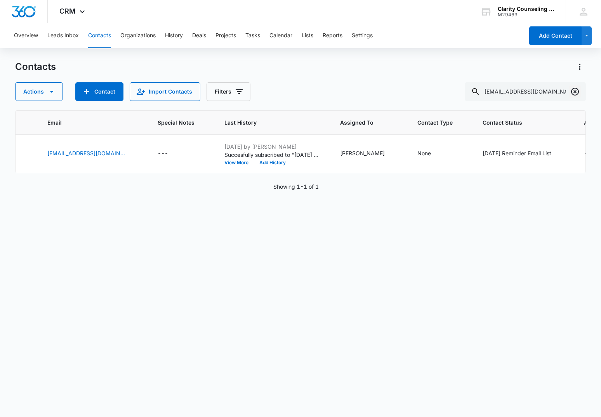
click at [575, 91] on icon "Clear" at bounding box center [575, 91] width 9 height 9
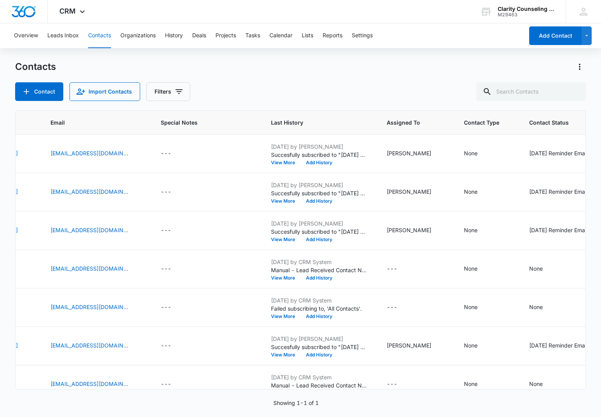
click at [575, 91] on div at bounding box center [575, 91] width 12 height 19
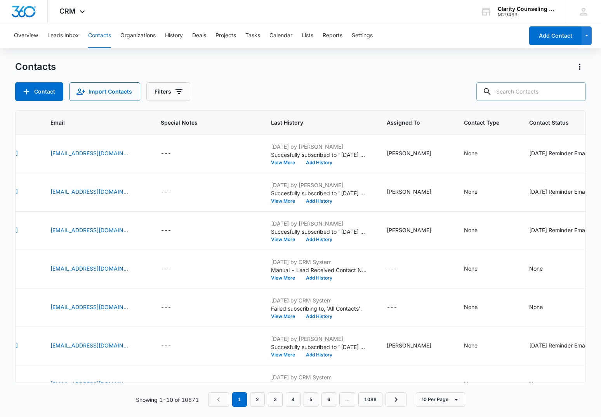
paste input "zoefrid@verizon.net"
type input "zoefrid@verizon.net"
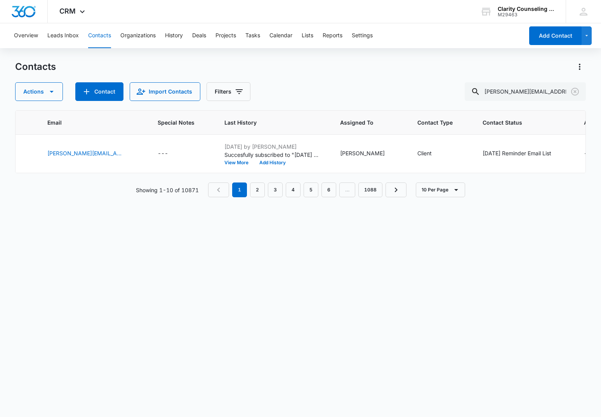
scroll to position [0, 201]
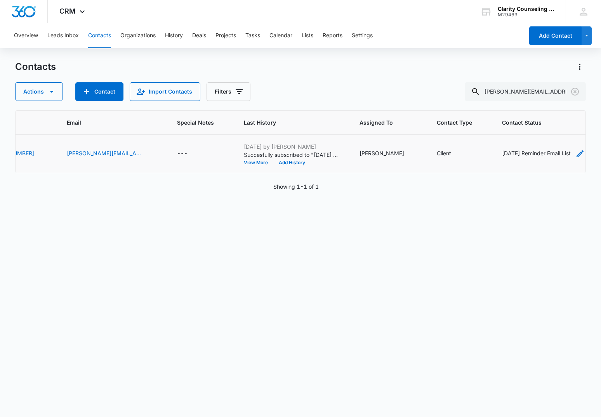
click at [502, 155] on div "[DATE] Reminder Email List" at bounding box center [536, 153] width 69 height 8
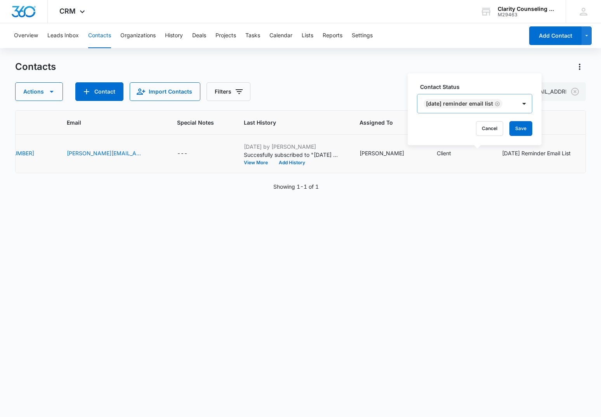
click at [500, 104] on icon "Remove Saturday Reminder Email List" at bounding box center [497, 103] width 5 height 5
click at [482, 126] on button "Save" at bounding box center [477, 128] width 23 height 15
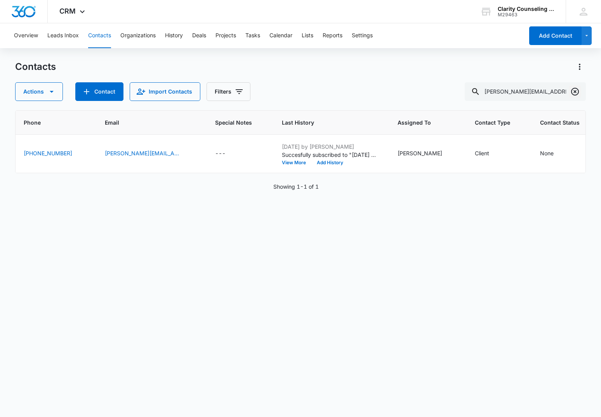
click at [575, 92] on icon "Clear" at bounding box center [575, 92] width 8 height 8
drag, startPoint x: 575, startPoint y: 92, endPoint x: 568, endPoint y: 92, distance: 7.4
click at [575, 92] on div at bounding box center [575, 91] width 12 height 19
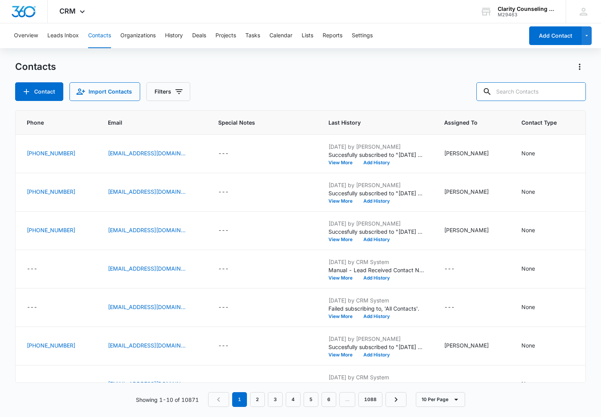
paste input "ryan.harrell28@gmail.com"
type input "ryan.harrell28@gmail.com"
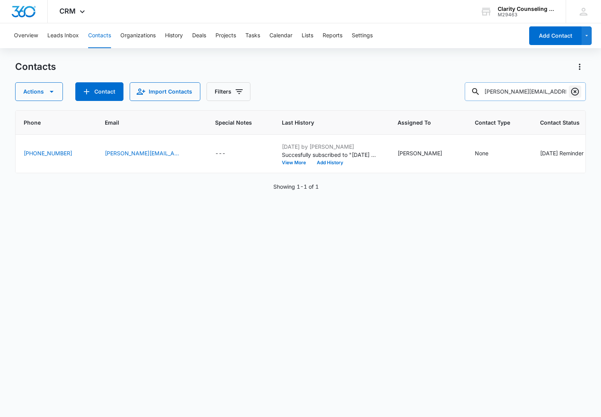
click at [577, 92] on icon "Clear" at bounding box center [575, 91] width 9 height 9
click at [577, 92] on div at bounding box center [575, 91] width 12 height 19
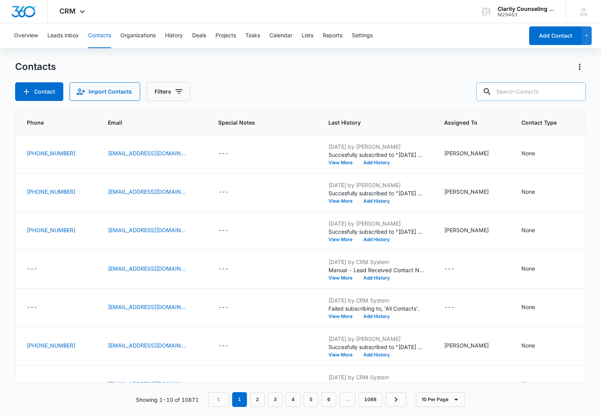
paste input "oliviarmcgee@icloud.com"
type input "oliviarmcgee@icloud.com"
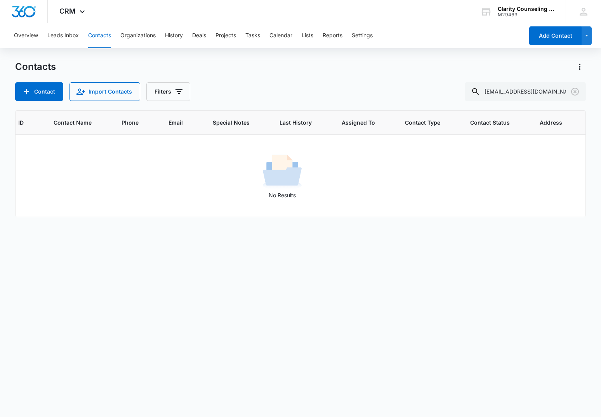
scroll to position [0, 32]
click at [578, 90] on icon "Clear" at bounding box center [575, 91] width 9 height 9
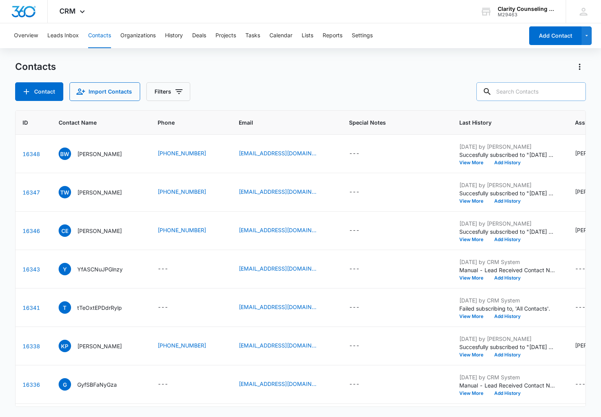
drag, startPoint x: 578, startPoint y: 90, endPoint x: 533, endPoint y: 91, distance: 45.9
click at [578, 90] on div at bounding box center [575, 91] width 12 height 19
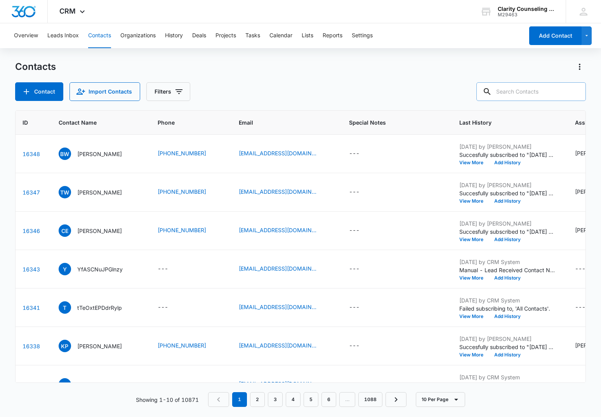
paste input "chrismcgee@mac.com"
type input "chrismcgee@mac.com"
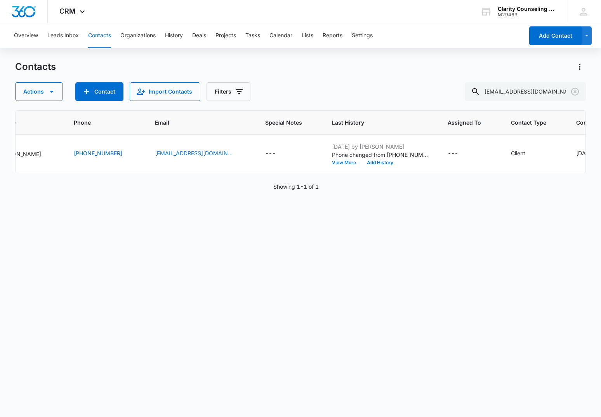
scroll to position [0, 113]
click at [572, 91] on icon "Clear" at bounding box center [575, 92] width 8 height 8
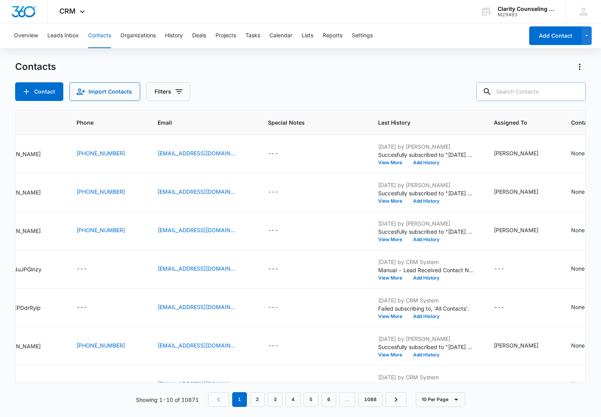
paste input "xiongk9@gmail.com"
type input "xiongk9@gmail.com"
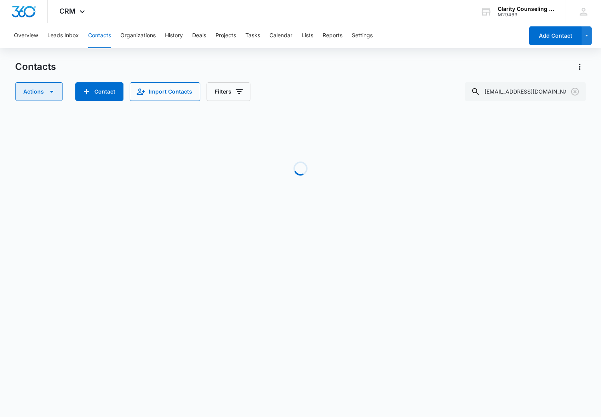
scroll to position [0, 32]
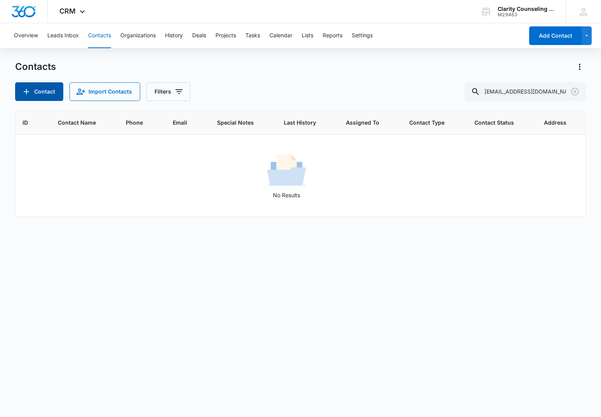
click at [39, 87] on button "Contact" at bounding box center [39, 91] width 48 height 19
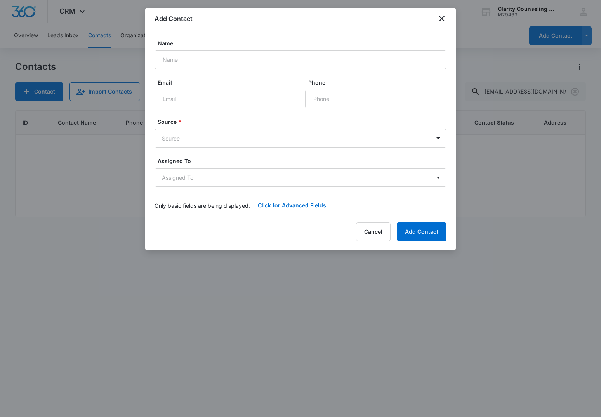
paste input "xiongk9@gmail.com"
type input "xiongk9@gmail.com"
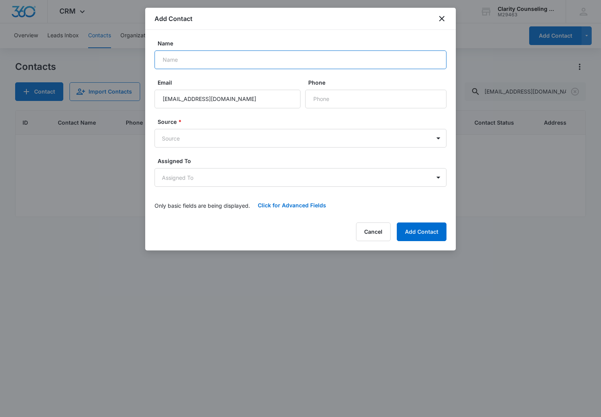
paste input "Kelsey Xiong"
type input "Kelsey Xiong"
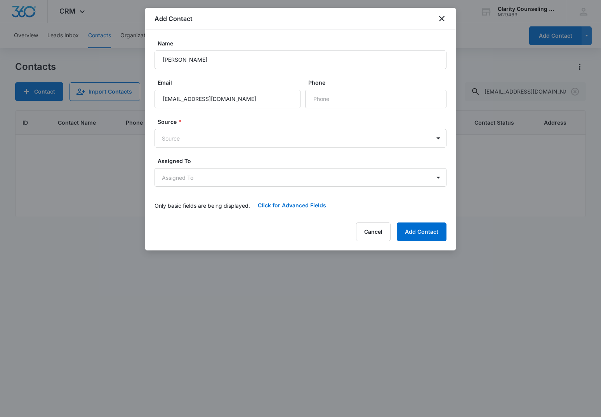
click at [24, 85] on div at bounding box center [300, 208] width 601 height 417
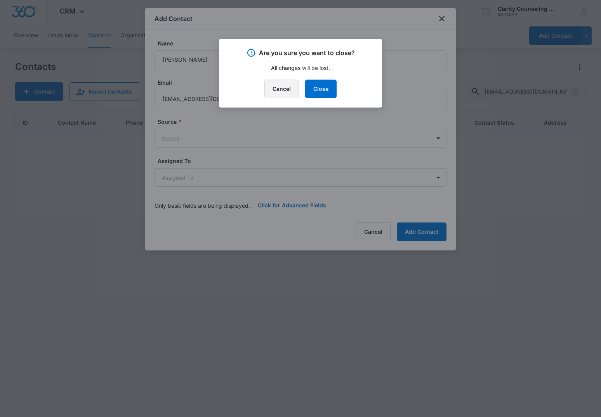
click at [287, 92] on button "Cancel" at bounding box center [282, 89] width 35 height 19
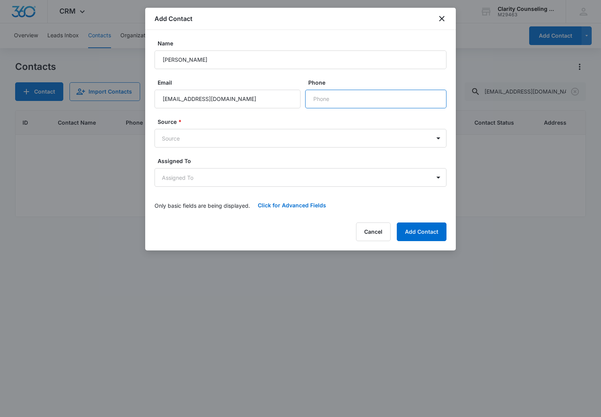
paste input "(651) 249-1070"
type input "(651) 249-1070"
click at [226, 145] on body "CRM Apps Reputation Websites Forms CRM Email Social Content Ads Intelligence Fi…" at bounding box center [300, 208] width 601 height 417
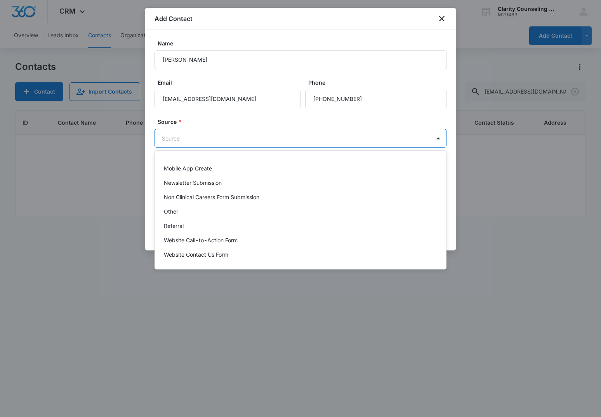
scroll to position [98, 0]
click at [191, 212] on div "Other" at bounding box center [300, 211] width 272 height 8
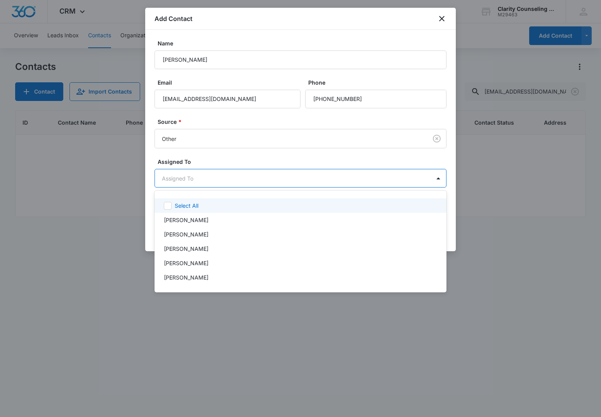
click at [189, 181] on body "CRM Apps Reputation Websites Forms CRM Email Social Content Ads Intelligence Fi…" at bounding box center [300, 208] width 601 height 417
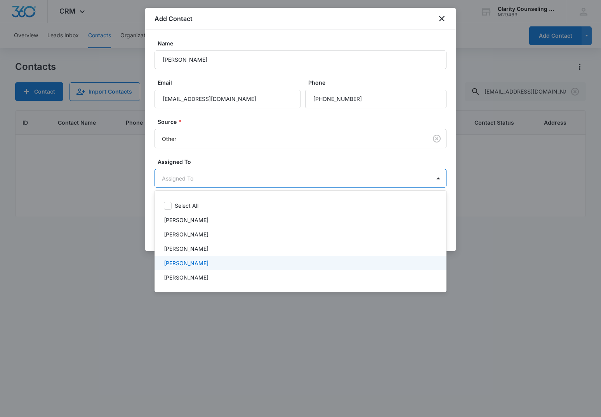
drag, startPoint x: 208, startPoint y: 266, endPoint x: 218, endPoint y: 247, distance: 21.2
click at [209, 264] on p "[PERSON_NAME]" at bounding box center [186, 263] width 45 height 8
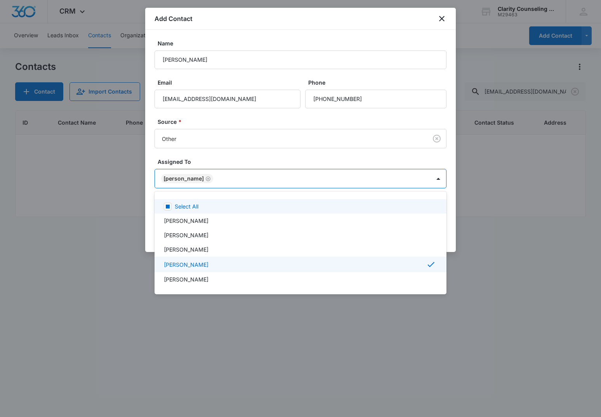
drag, startPoint x: 245, startPoint y: 161, endPoint x: 412, endPoint y: 185, distance: 169.2
click at [264, 160] on div at bounding box center [300, 208] width 601 height 417
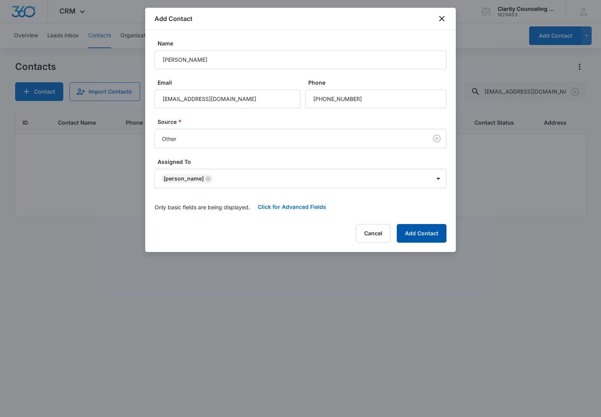
click at [420, 233] on button "Add Contact" at bounding box center [422, 233] width 50 height 19
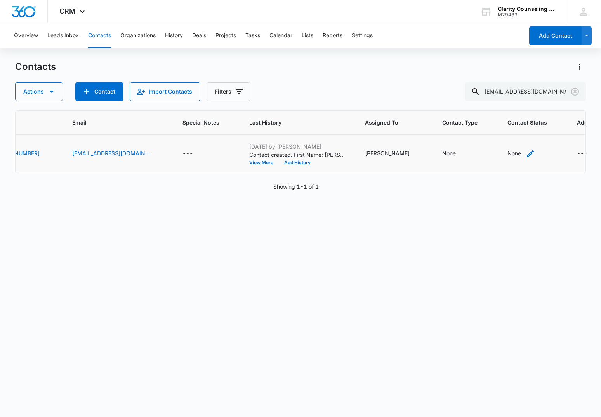
scroll to position [0, 195]
click at [508, 153] on div "None" at bounding box center [515, 153] width 14 height 8
click at [496, 101] on div "Contact Status" at bounding box center [477, 104] width 55 height 17
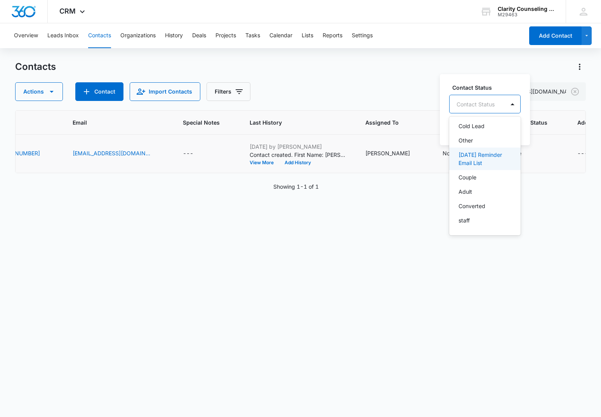
click at [478, 165] on p "[DATE] Reminder Email List" at bounding box center [484, 159] width 51 height 16
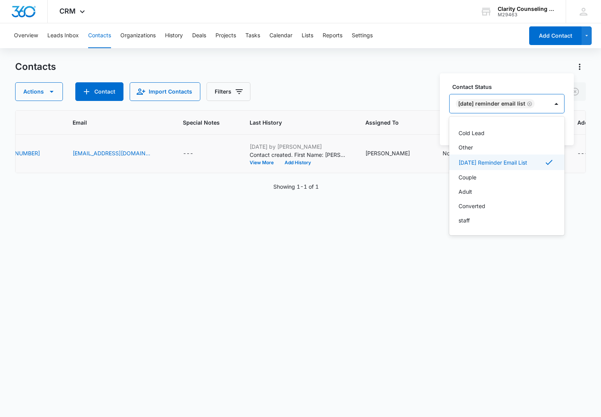
scroll to position [113, 0]
click at [563, 105] on div at bounding box center [556, 104] width 12 height 12
click at [558, 125] on button "Save" at bounding box center [553, 128] width 23 height 15
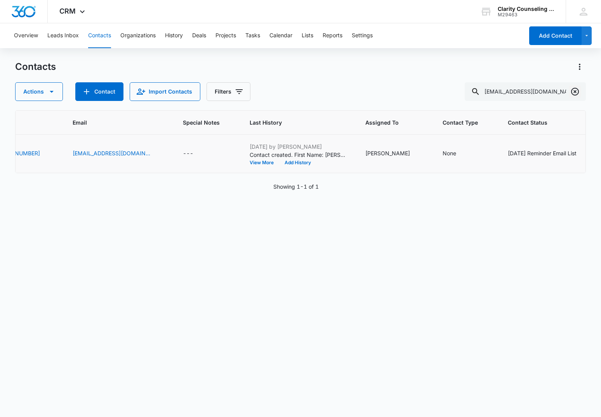
click at [574, 92] on icon "Clear" at bounding box center [575, 92] width 8 height 8
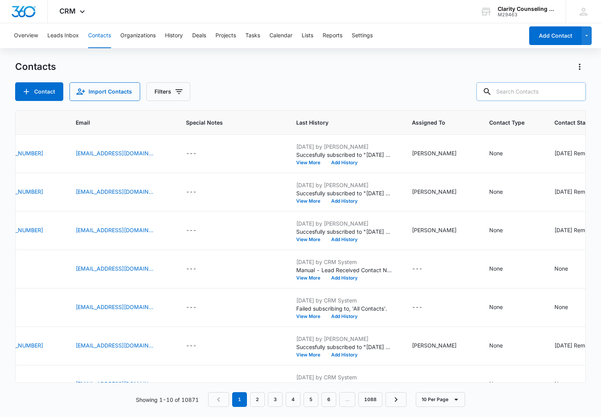
paste input "jasonroy1@gmail.com"
type input "jasonroy1@gmail.com"
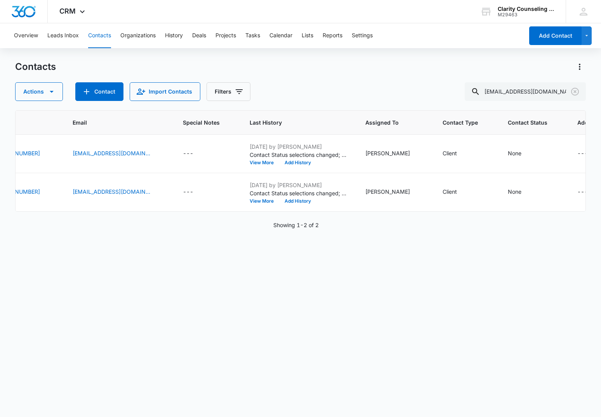
scroll to position [0, 184]
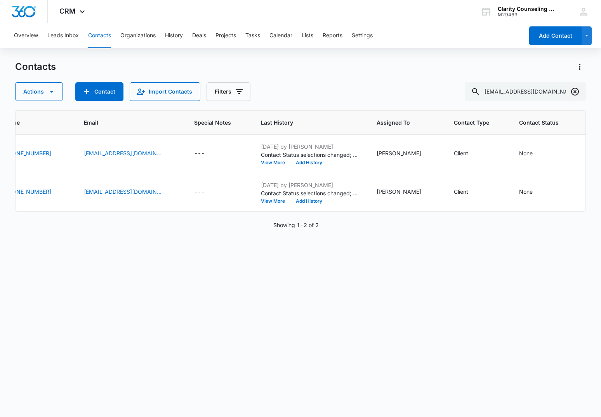
click at [573, 93] on icon "Clear" at bounding box center [575, 91] width 9 height 9
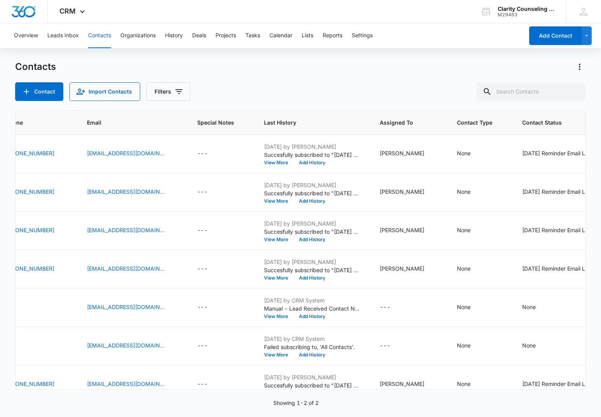
click at [573, 93] on div at bounding box center [575, 91] width 12 height 19
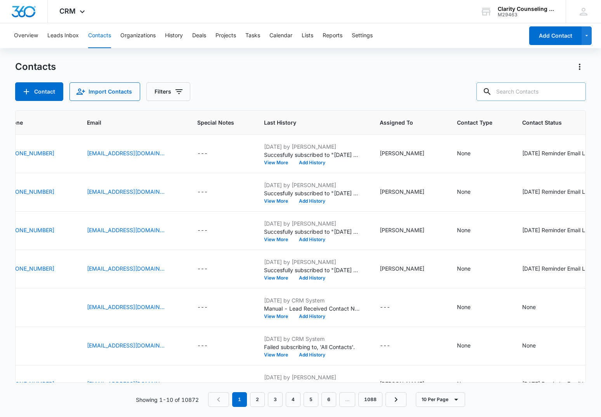
paste input "alexislee0317@gmail.com"
type input "alexislee0317@gmail.com"
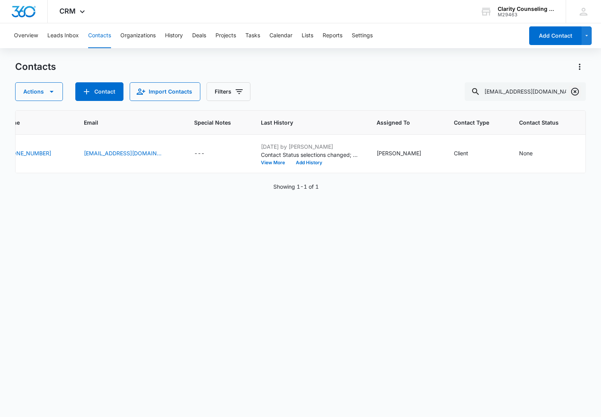
click at [574, 92] on icon "Clear" at bounding box center [575, 92] width 8 height 8
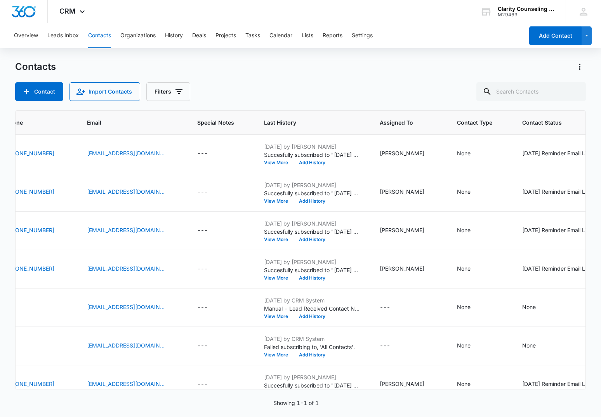
click at [574, 92] on div at bounding box center [575, 91] width 12 height 19
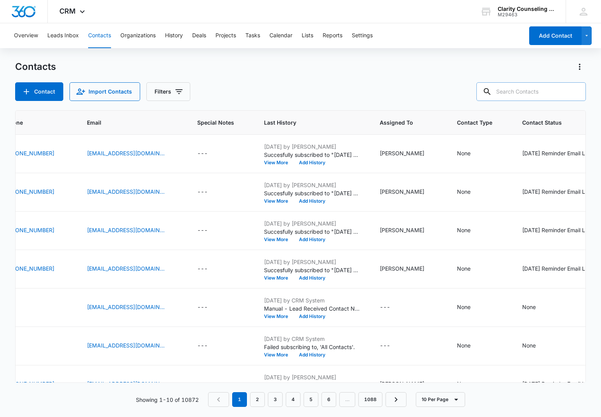
paste input "bretfish2014@yahoo.com"
type input "bretfish2014@yahoo.com"
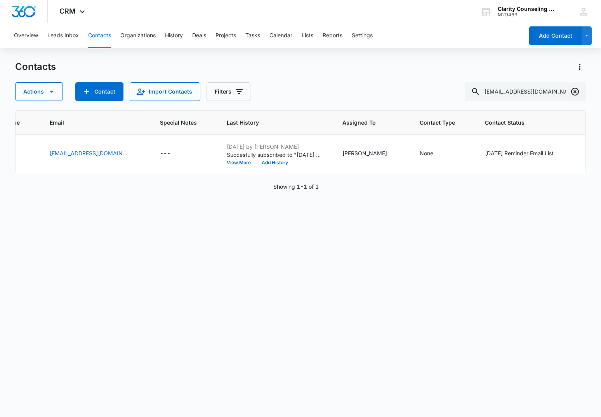
click at [573, 91] on icon "Clear" at bounding box center [575, 91] width 9 height 9
click at [573, 91] on div at bounding box center [575, 91] width 12 height 19
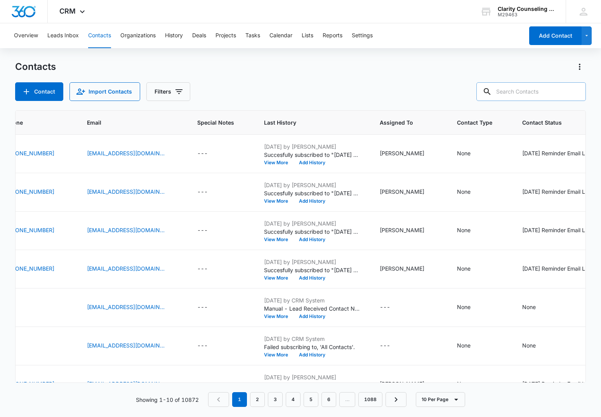
paste input "seawelljohnson@gmail.com"
type input "seawelljohnson@gmail.com"
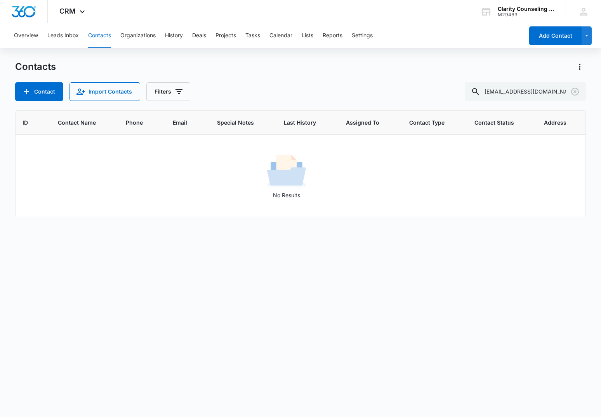
scroll to position [0, 1]
click at [576, 91] on icon "Clear" at bounding box center [575, 91] width 9 height 9
click at [576, 91] on div at bounding box center [575, 91] width 12 height 19
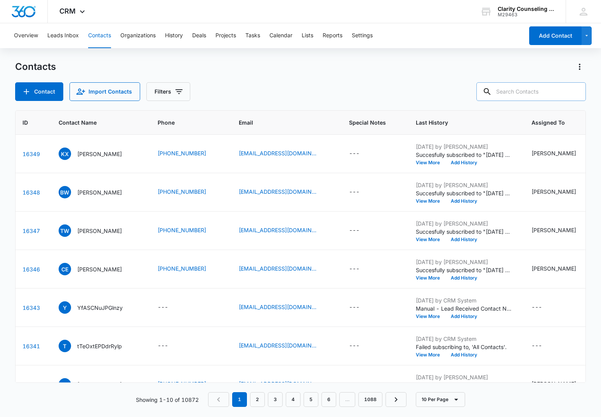
scroll to position [0, 0]
paste input "seawelljohnson@gmail.com"
type input "seawelljohnson@gmail.com"
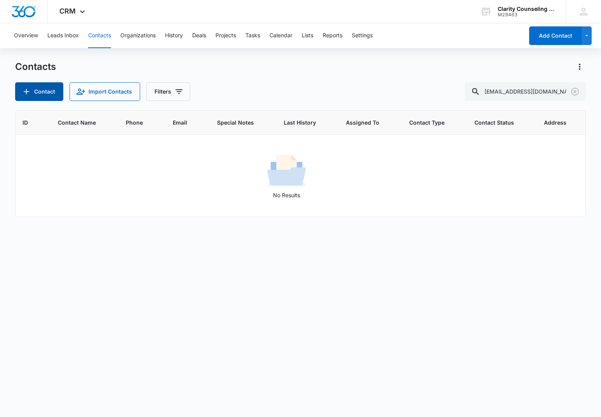
click at [25, 88] on icon "Add Contact" at bounding box center [26, 91] width 9 height 9
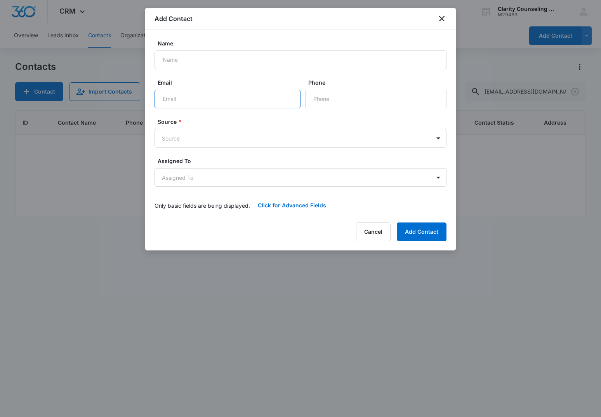
paste input "seawelljohnson@gmail.com"
type input "seawelljohnson@gmail.com"
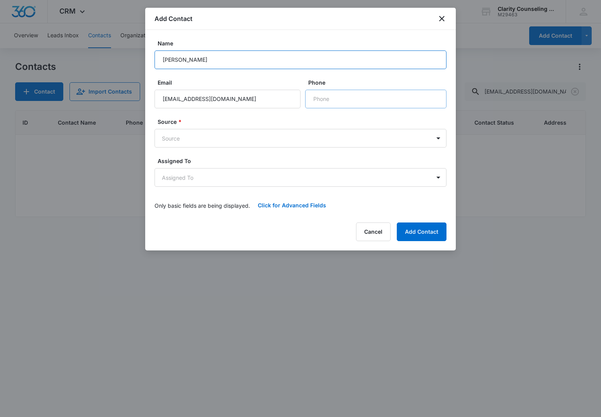
type input "Jess Johnson"
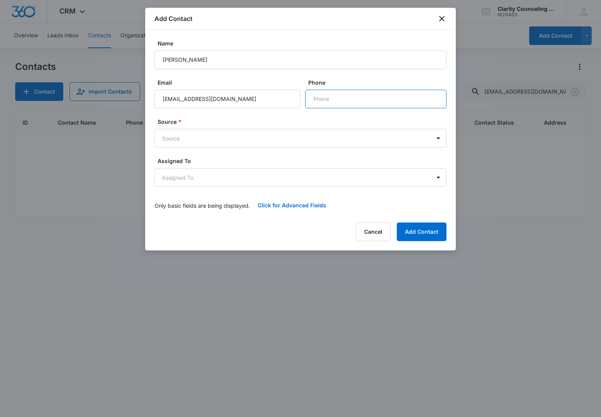
paste input "(910) 262-8212"
type input "(910) 262-8212"
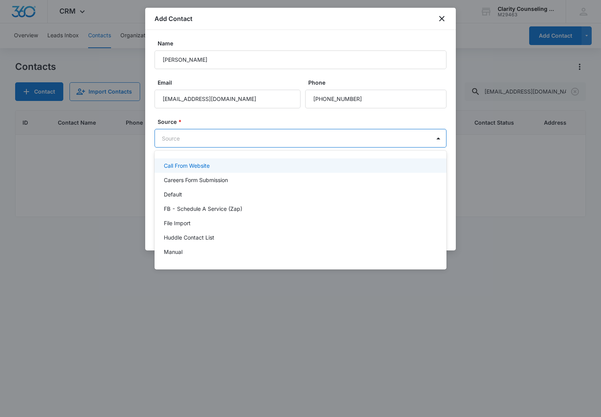
click at [293, 136] on body "CRM Apps Reputation Websites Forms CRM Email Social Content Ads Intelligence Fi…" at bounding box center [300, 208] width 601 height 417
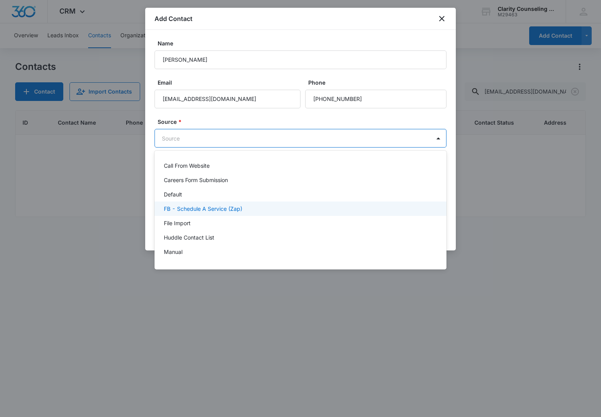
scroll to position [98, 0]
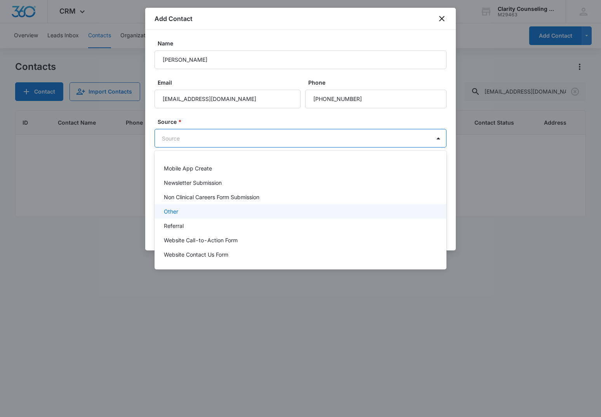
click at [199, 209] on div "Other" at bounding box center [300, 211] width 272 height 8
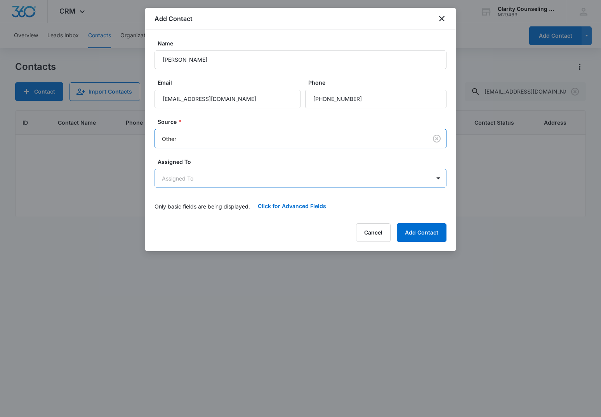
click at [216, 184] on body "CRM Apps Reputation Websites Forms CRM Email Social Content Ads Intelligence Fi…" at bounding box center [300, 208] width 601 height 417
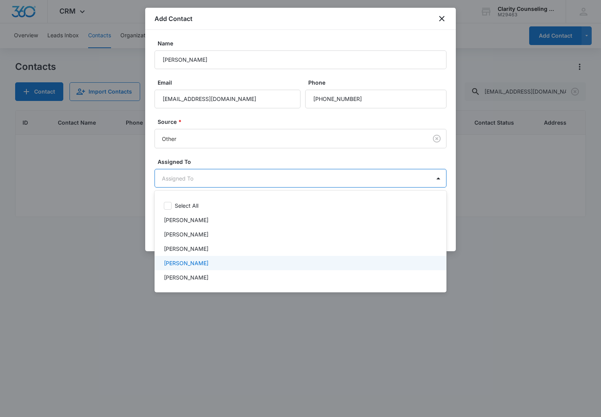
click at [176, 265] on p "[PERSON_NAME]" at bounding box center [186, 263] width 45 height 8
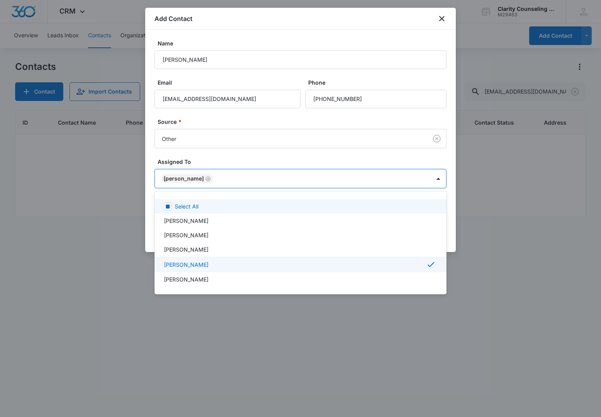
click at [294, 139] on div at bounding box center [300, 208] width 601 height 417
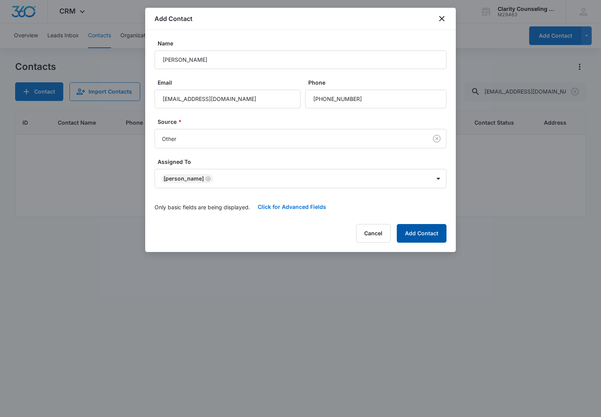
click at [426, 229] on button "Add Contact" at bounding box center [422, 233] width 50 height 19
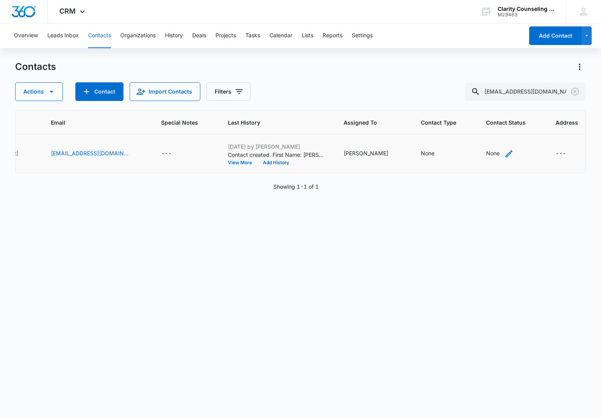
scroll to position [0, 217]
click at [487, 155] on div "None" at bounding box center [494, 153] width 14 height 8
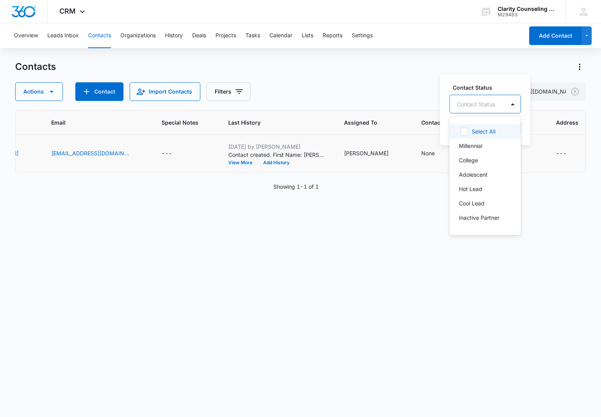
click at [502, 110] on div "Contact Status" at bounding box center [477, 104] width 55 height 17
click at [495, 160] on p "[DATE] Reminder Email List" at bounding box center [484, 159] width 51 height 16
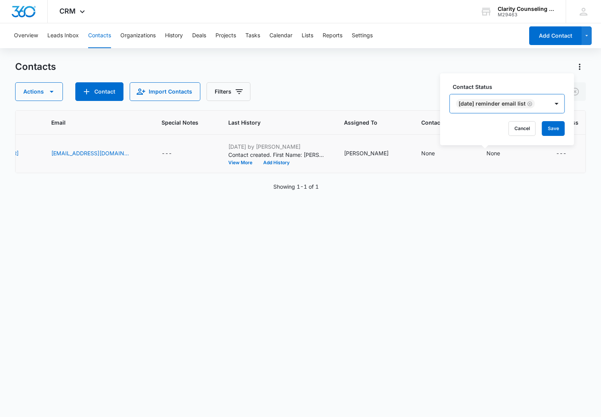
click at [549, 101] on div "[DATE] Reminder Email List" at bounding box center [499, 103] width 99 height 19
click at [558, 128] on button "Save" at bounding box center [553, 128] width 23 height 15
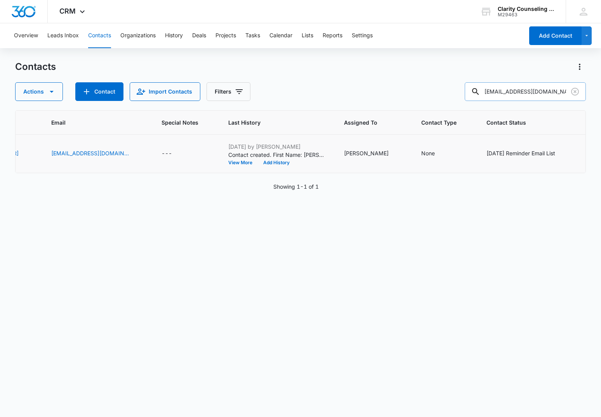
drag, startPoint x: 575, startPoint y: 91, endPoint x: 535, endPoint y: 94, distance: 39.7
click at [575, 91] on icon "Clear" at bounding box center [575, 92] width 8 height 8
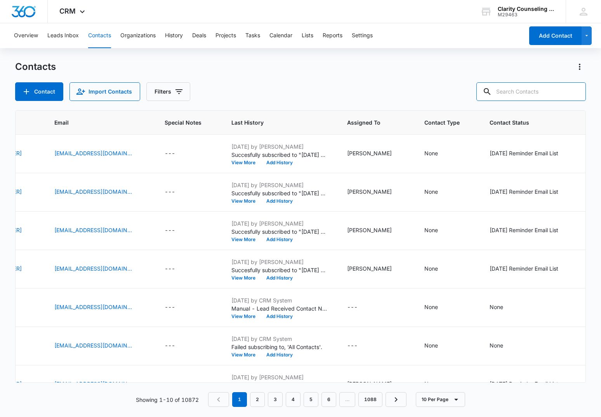
paste input "sahleom3bp@gmail.com"
type input "sahleom3bp@gmail.com"
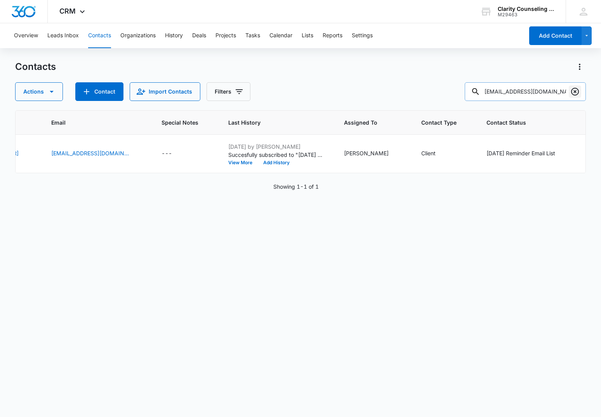
click at [573, 92] on icon "Clear" at bounding box center [575, 91] width 9 height 9
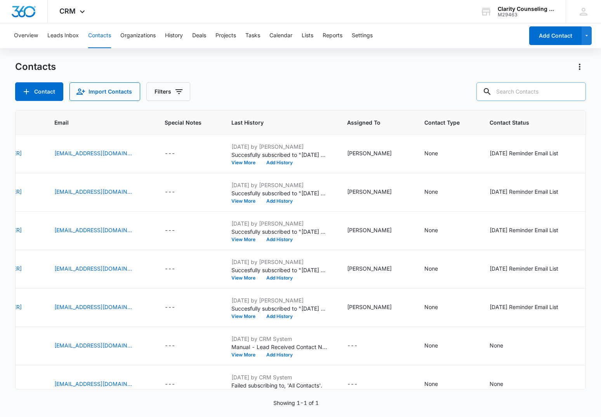
drag, startPoint x: 573, startPoint y: 92, endPoint x: 547, endPoint y: 92, distance: 26.0
click at [573, 92] on div at bounding box center [575, 91] width 12 height 19
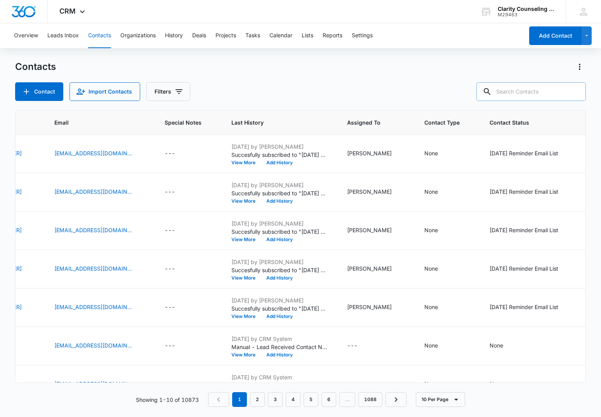
paste input "austinhous1996@gmail.com"
type input "austinhous1996@gmail.com"
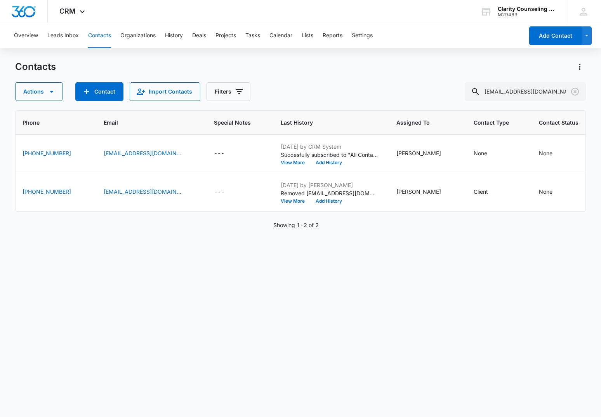
scroll to position [0, 169]
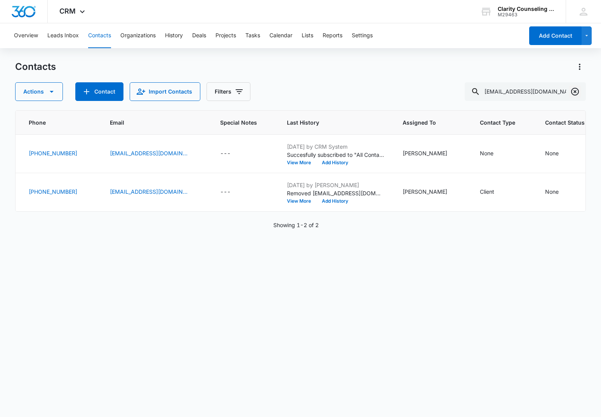
click at [571, 87] on icon "Clear" at bounding box center [575, 91] width 9 height 9
click at [571, 87] on div at bounding box center [575, 91] width 12 height 19
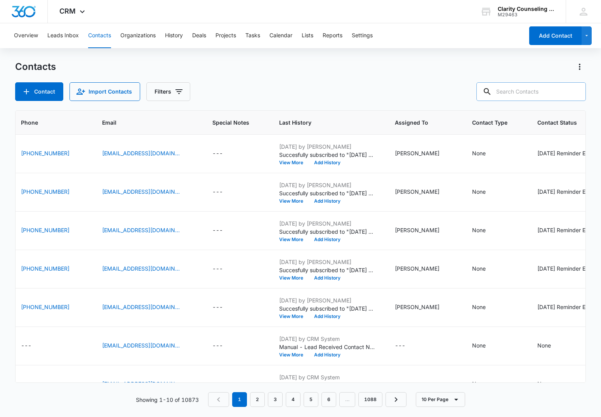
paste input "Incandelajo@gmail.com"
type input "Incandelajo@gmail.com"
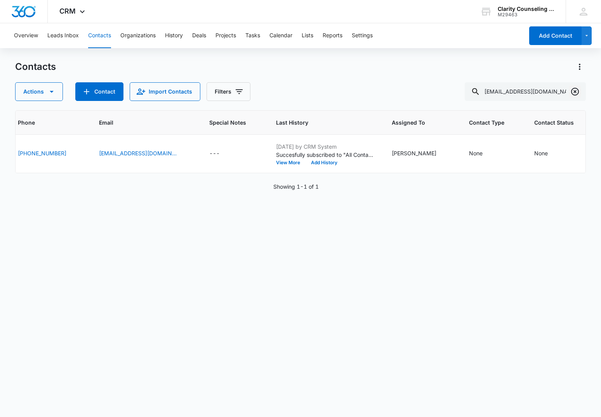
click at [574, 92] on icon "Clear" at bounding box center [575, 91] width 9 height 9
click at [574, 92] on div at bounding box center [575, 91] width 12 height 19
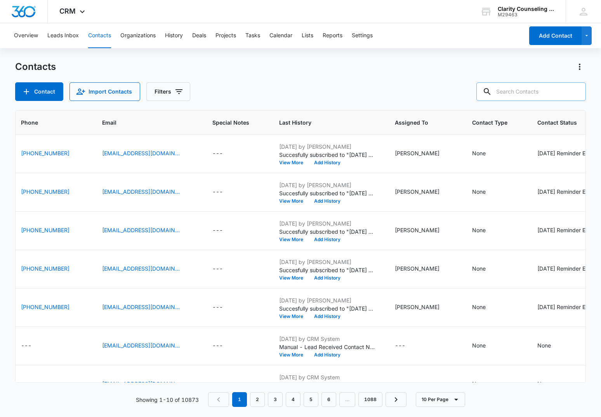
paste input "averylilamitchell@gmail.com"
type input "averylilamitchell@gmail.com"
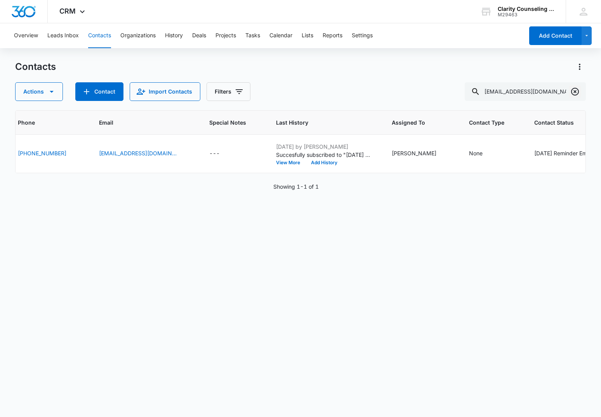
click at [575, 93] on icon "Clear" at bounding box center [575, 91] width 9 height 9
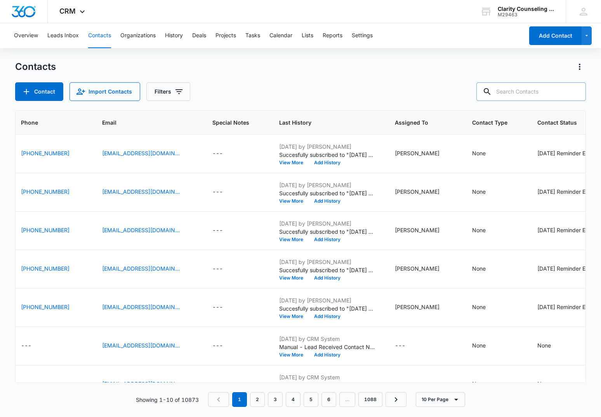
paste input "airwrecka753@gmail.com"
type input "airwrecka753@gmail.com"
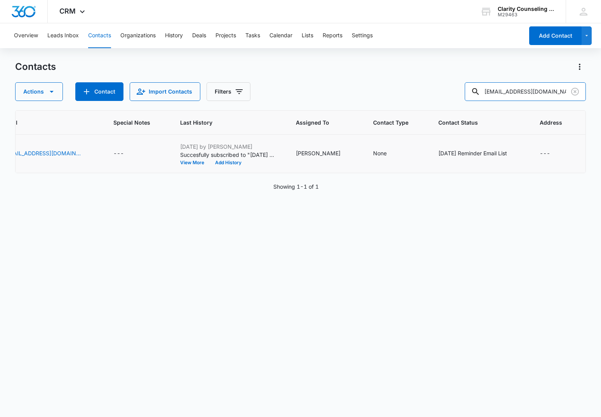
scroll to position [0, 283]
